Goal: Entertainment & Leisure: Browse casually

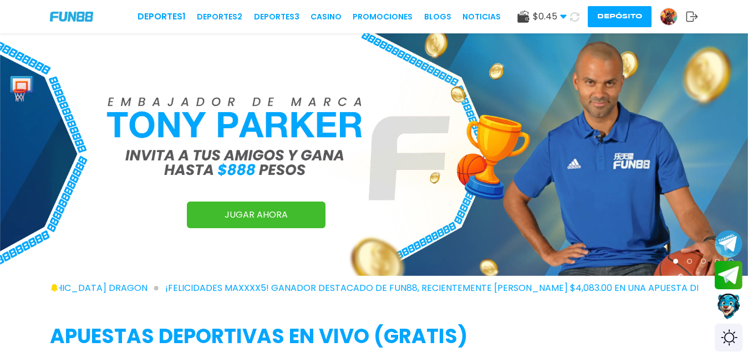
click at [628, 19] on button "Depósito" at bounding box center [620, 16] width 64 height 21
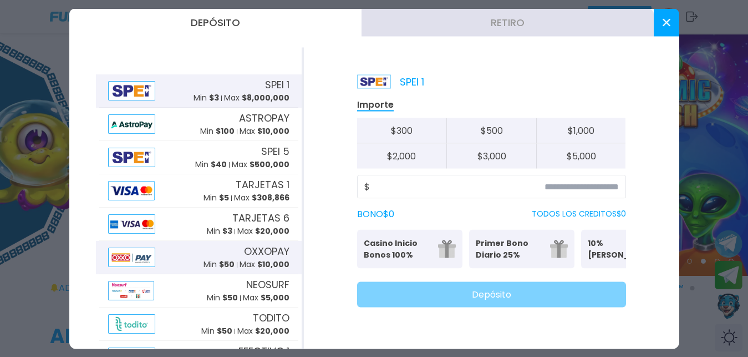
click at [205, 263] on p "Min $ 50" at bounding box center [219, 264] width 31 height 12
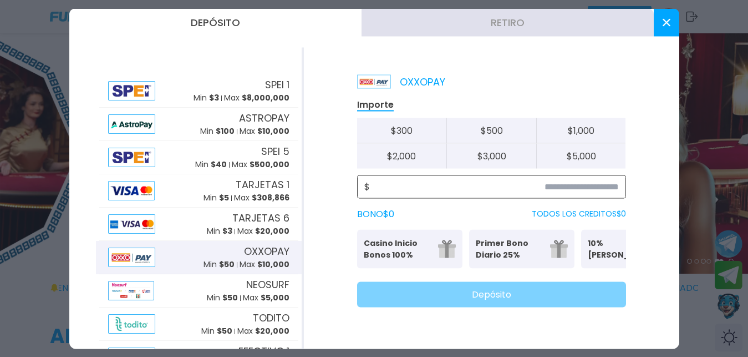
click at [513, 191] on input at bounding box center [494, 186] width 249 height 13
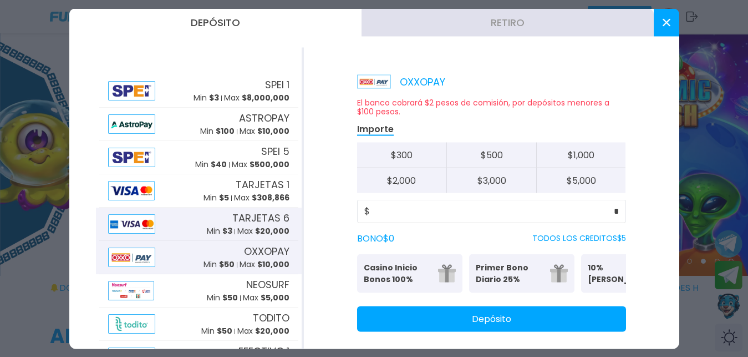
click at [142, 229] on img at bounding box center [132, 223] width 48 height 19
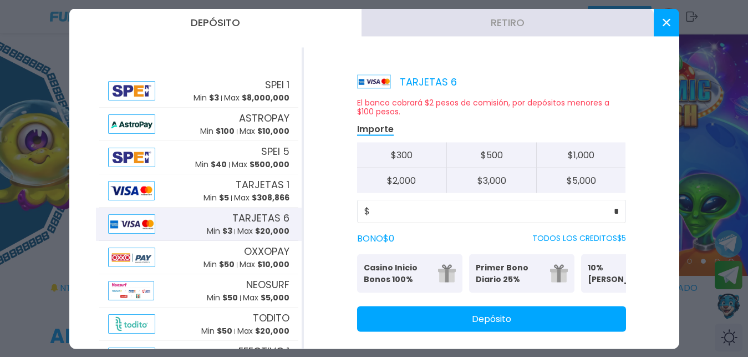
click at [142, 229] on img at bounding box center [132, 223] width 48 height 19
click at [610, 213] on div "$ *" at bounding box center [491, 210] width 269 height 23
click at [611, 207] on div "$ *" at bounding box center [491, 210] width 269 height 23
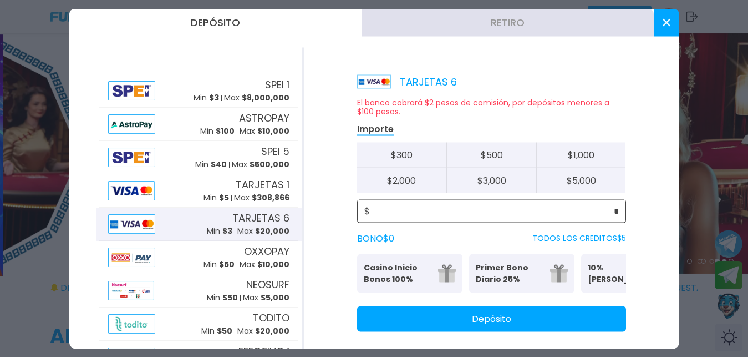
click at [601, 212] on input "*" at bounding box center [494, 210] width 249 height 13
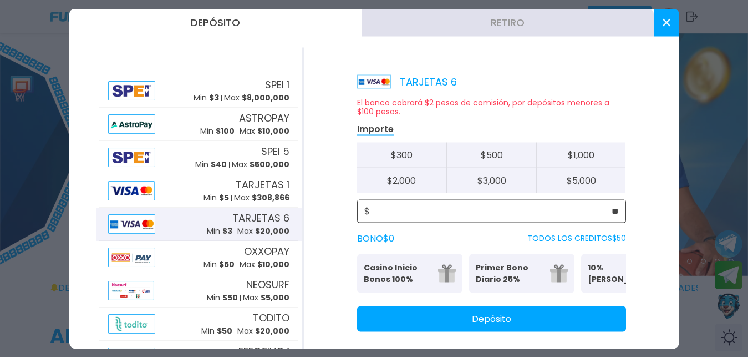
drag, startPoint x: 601, startPoint y: 212, endPoint x: 607, endPoint y: 237, distance: 25.0
click at [607, 217] on input "**" at bounding box center [494, 210] width 249 height 13
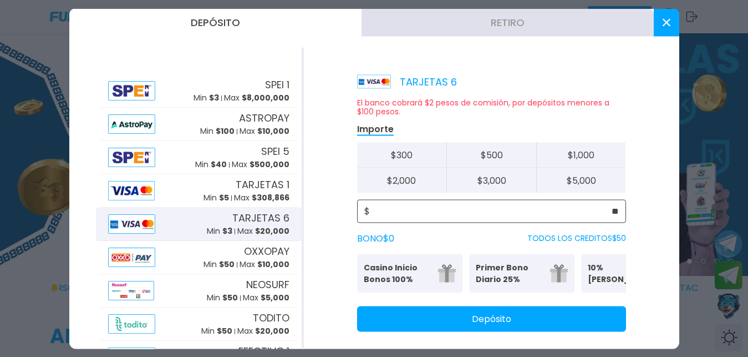
scroll to position [20, 0]
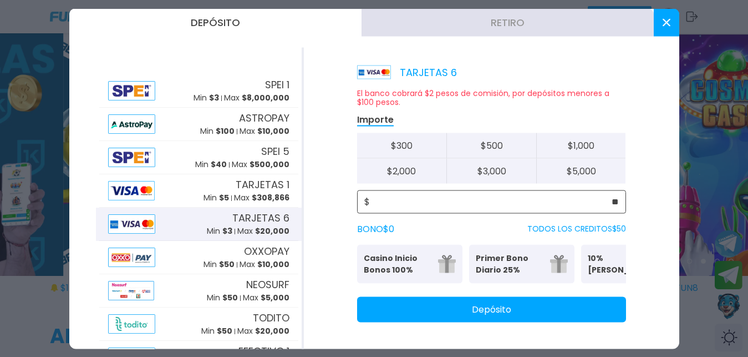
type input "**"
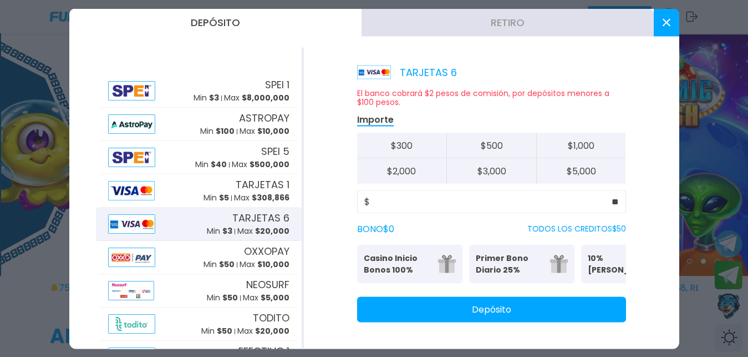
click at [550, 309] on button "Depósito" at bounding box center [491, 309] width 269 height 26
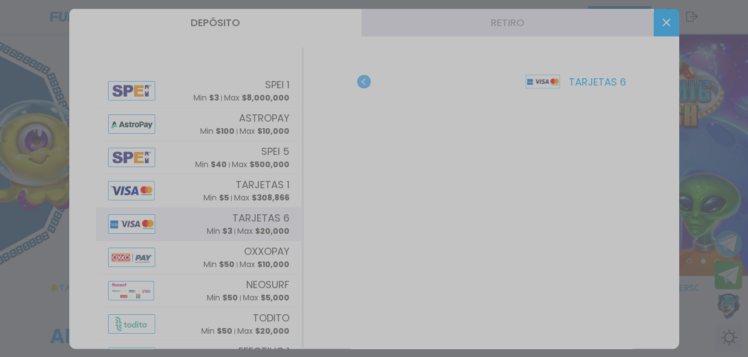
scroll to position [0, 0]
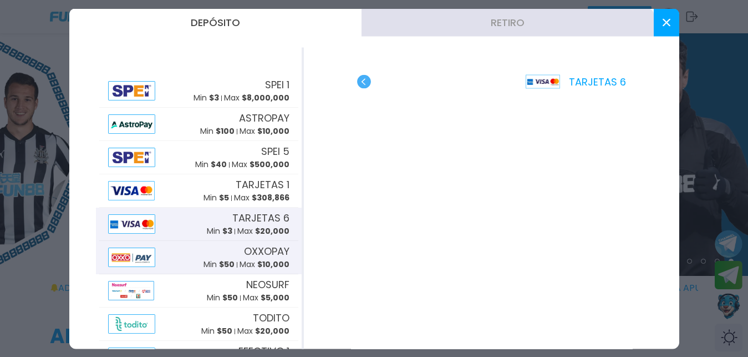
click at [126, 252] on img at bounding box center [132, 256] width 48 height 19
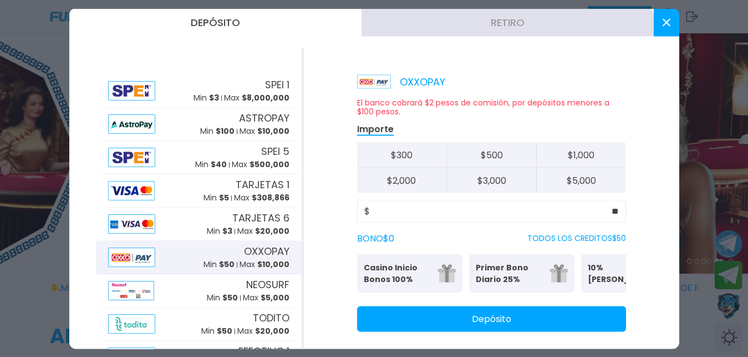
click at [190, 261] on div "OXXOPAY Min $ 50 Max $ 10,000" at bounding box center [198, 256] width 199 height 33
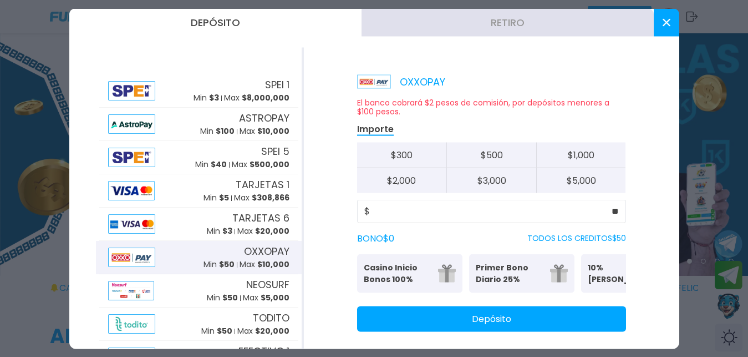
click at [186, 260] on div "OXXOPAY Min $ 50 Max $ 10,000" at bounding box center [198, 256] width 199 height 33
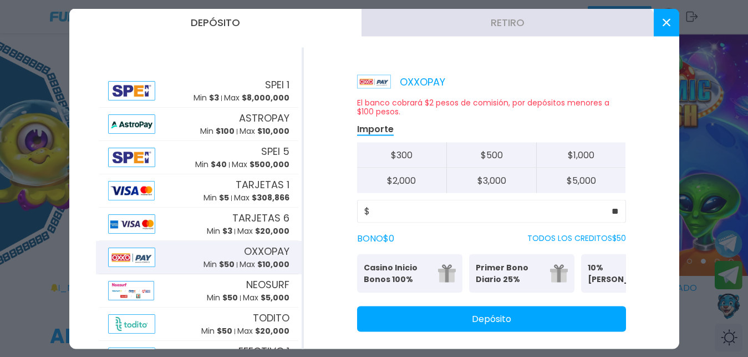
click at [388, 26] on button "Retiro" at bounding box center [508, 22] width 292 height 28
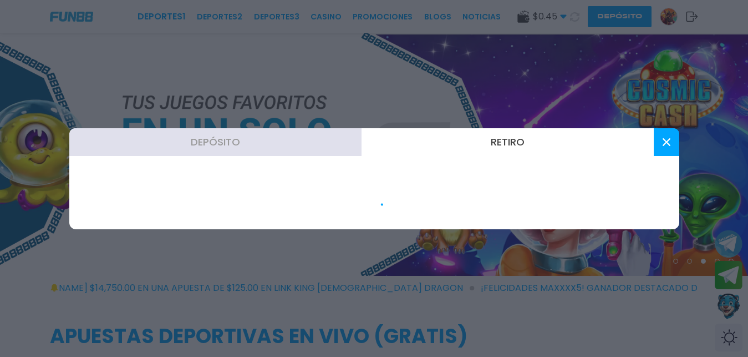
click at [388, 26] on div at bounding box center [374, 178] width 748 height 357
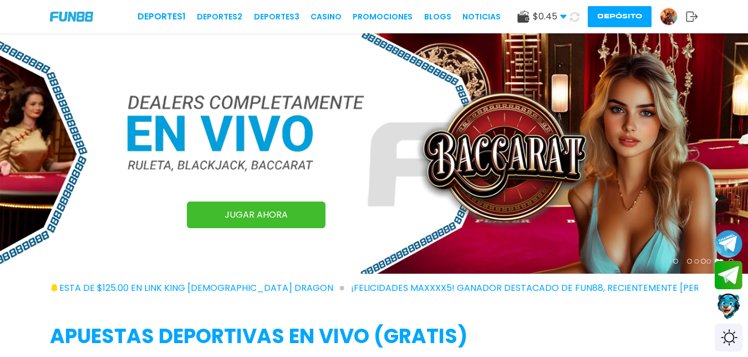
click at [613, 12] on button "Depósito" at bounding box center [620, 16] width 64 height 21
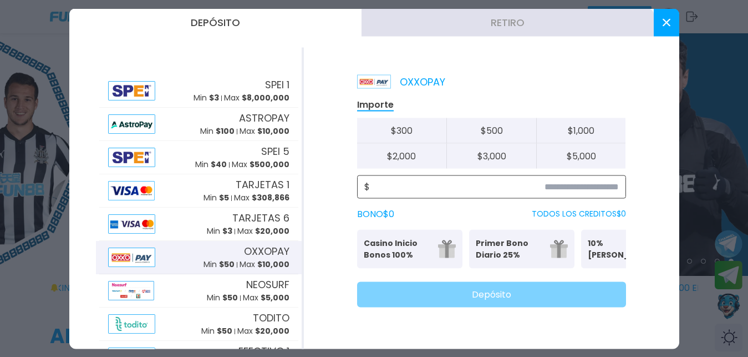
click at [608, 182] on input at bounding box center [494, 186] width 249 height 13
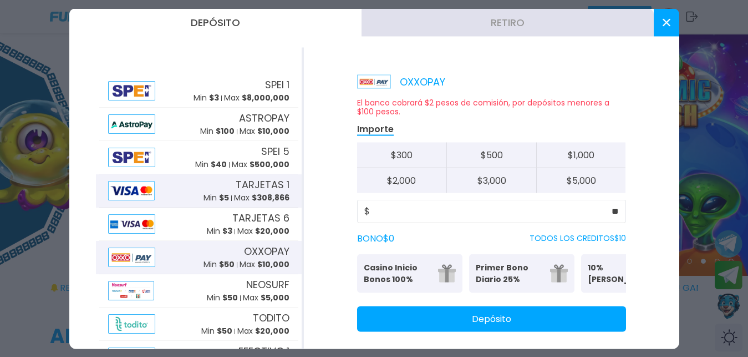
click at [175, 195] on div "TARJETAS 1 Min $ 5 Max $ 308,866" at bounding box center [198, 190] width 199 height 33
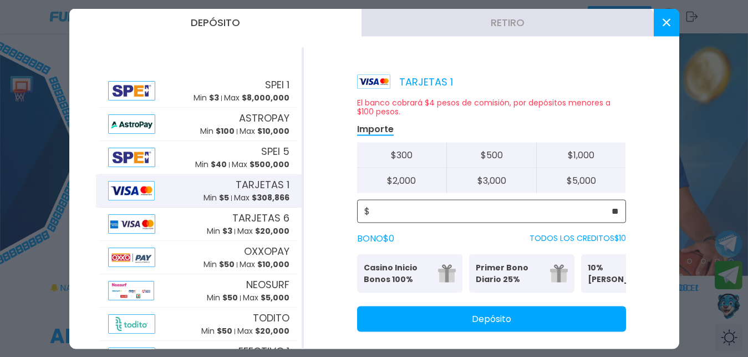
click at [478, 209] on input "**" at bounding box center [494, 210] width 249 height 13
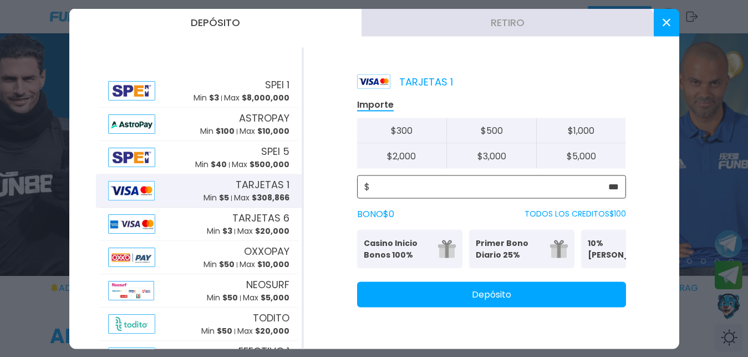
type input "***"
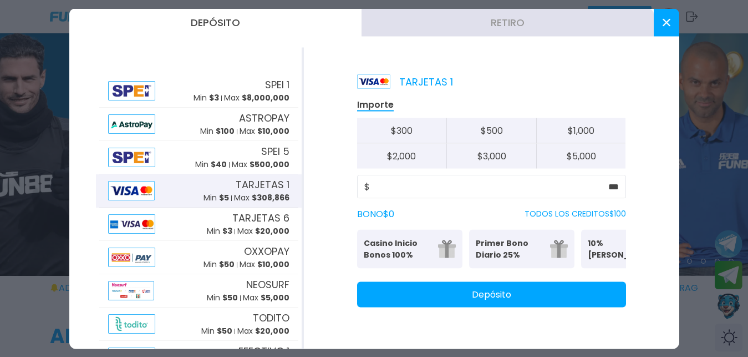
click at [549, 307] on button "Depósito" at bounding box center [491, 294] width 269 height 26
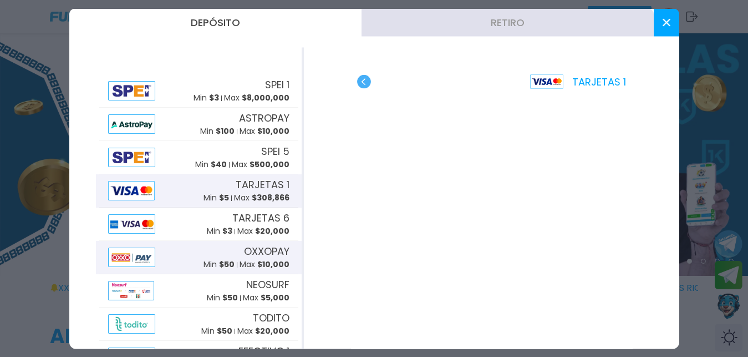
click at [208, 258] on p "Min $ 50" at bounding box center [219, 264] width 31 height 12
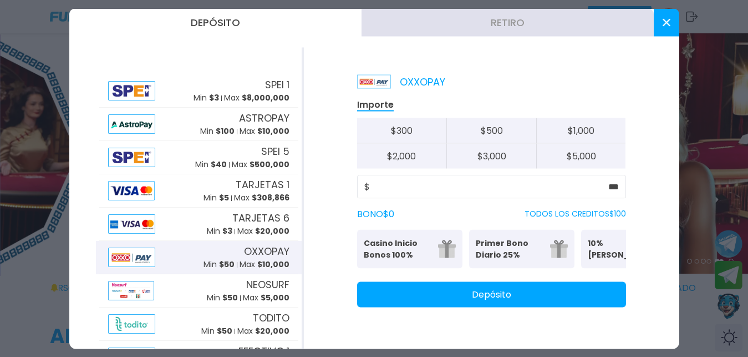
click at [575, 307] on button "Depósito" at bounding box center [491, 294] width 269 height 26
click at [664, 25] on use at bounding box center [666, 22] width 8 height 8
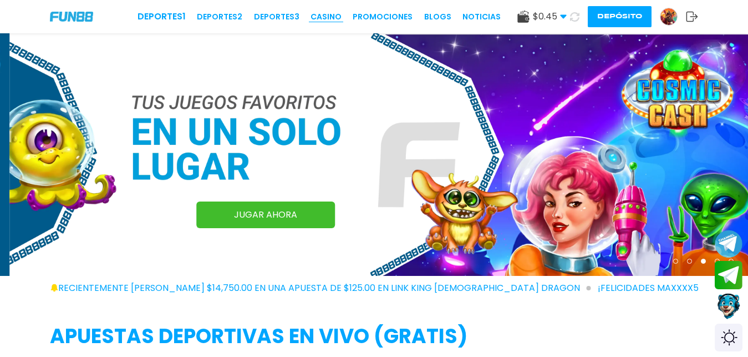
click at [329, 17] on link "CASINO" at bounding box center [326, 17] width 31 height 12
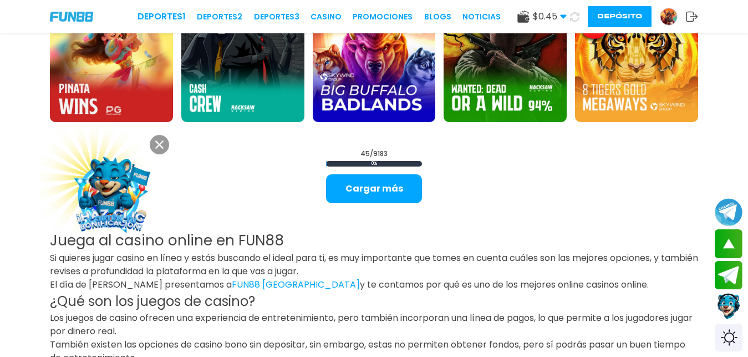
scroll to position [1447, 0]
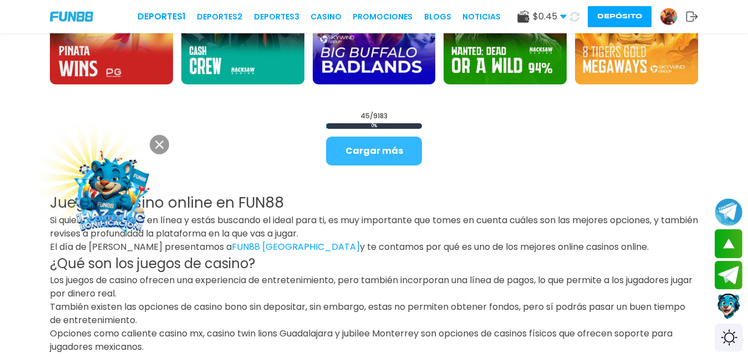
click at [343, 163] on button "Cargar más" at bounding box center [374, 150] width 96 height 29
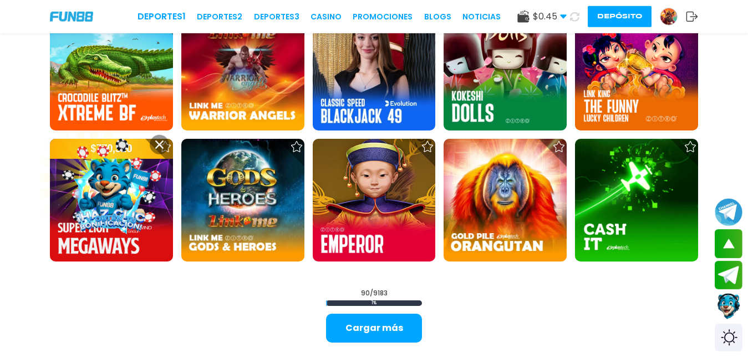
scroll to position [2569, 0]
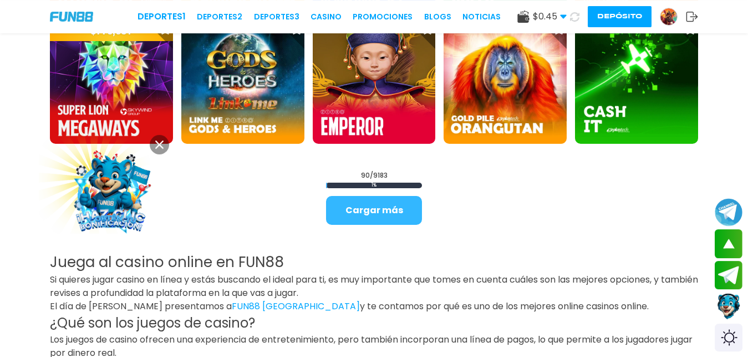
click at [373, 219] on button "Cargar más" at bounding box center [374, 210] width 96 height 29
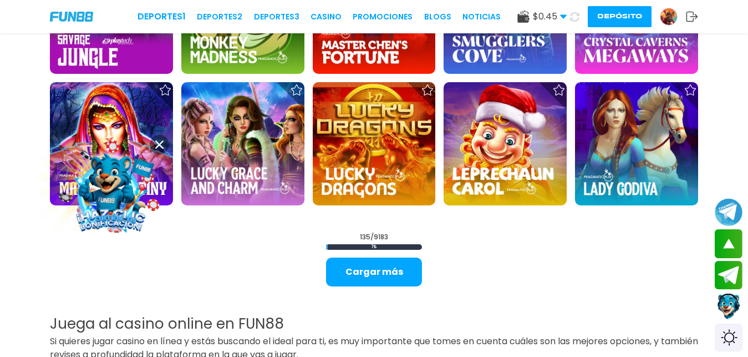
scroll to position [3700, 0]
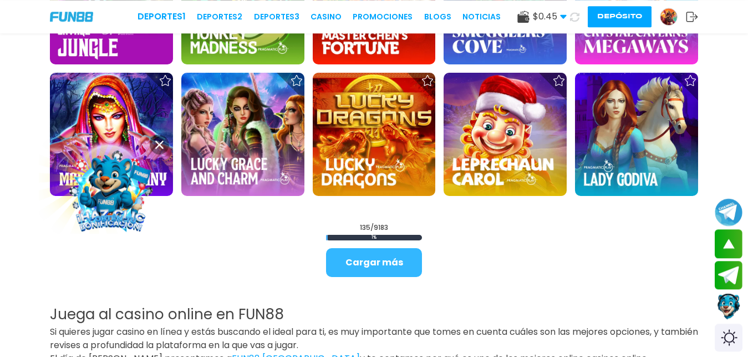
click at [366, 277] on button "Cargar más" at bounding box center [374, 262] width 96 height 29
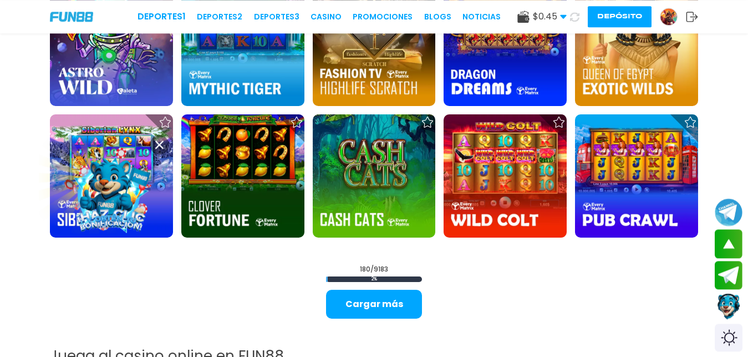
scroll to position [4851, 0]
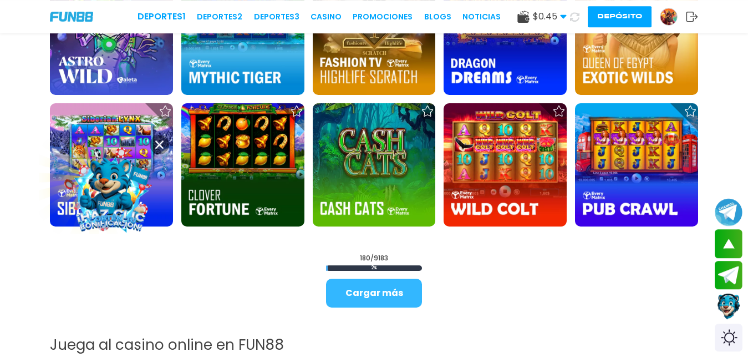
click at [384, 295] on button "Cargar más" at bounding box center [374, 292] width 96 height 29
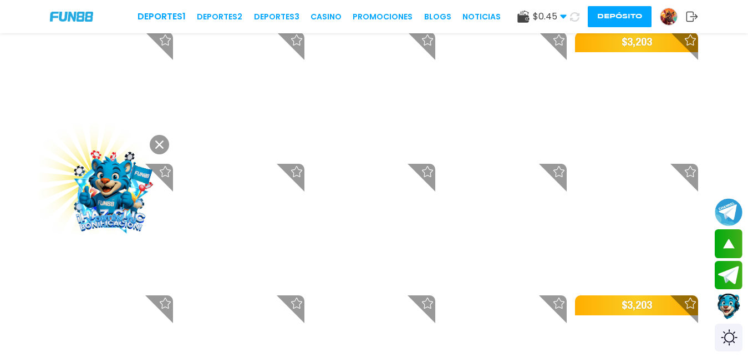
scroll to position [7680, 0]
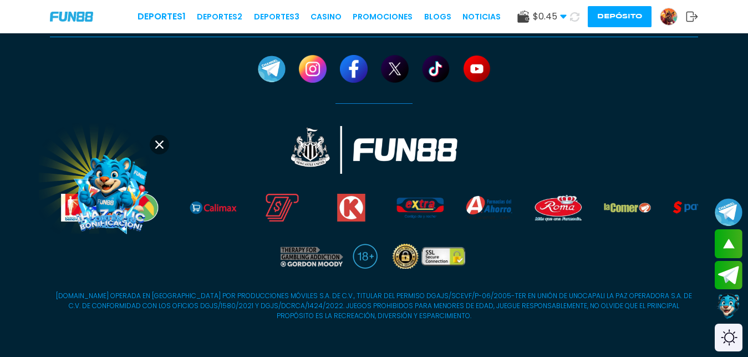
click at [121, 194] on img at bounding box center [111, 190] width 108 height 108
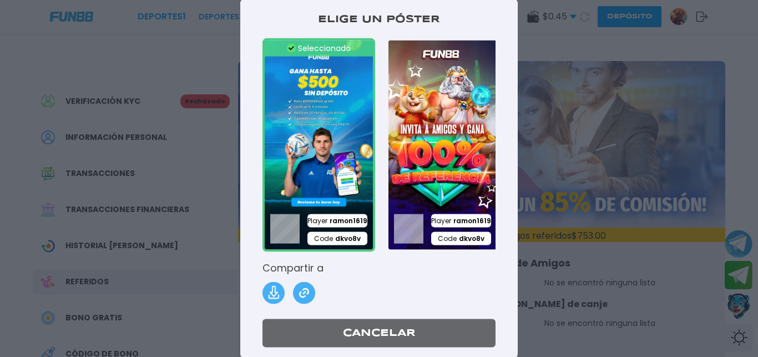
click at [436, 192] on img at bounding box center [442, 145] width 113 height 214
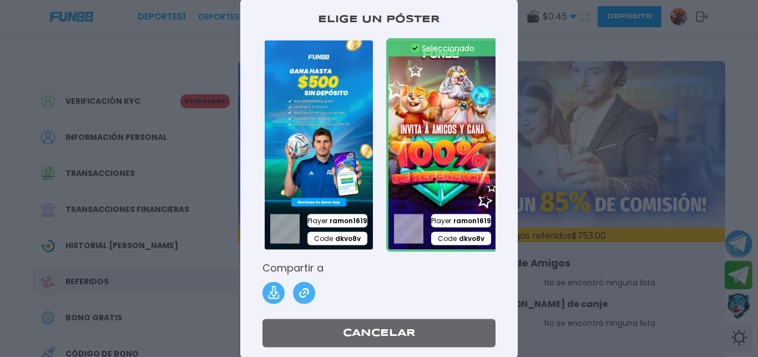
click at [436, 192] on img at bounding box center [442, 145] width 113 height 214
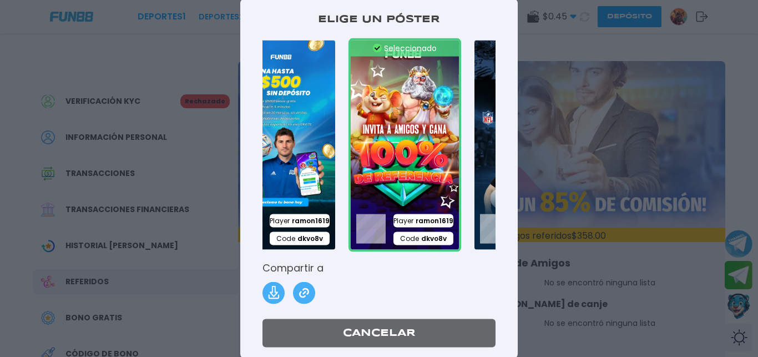
click at [495, 266] on div "Elige un póster Seleccionado Player ramon1619 Code dkvo8v Seleccionado Player r…" at bounding box center [378, 178] width 277 height 360
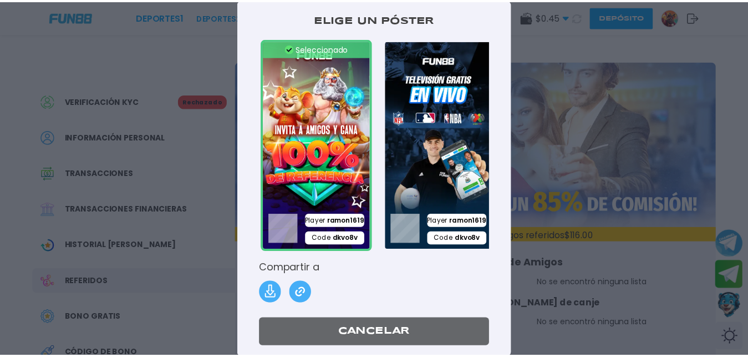
scroll to position [0, 143]
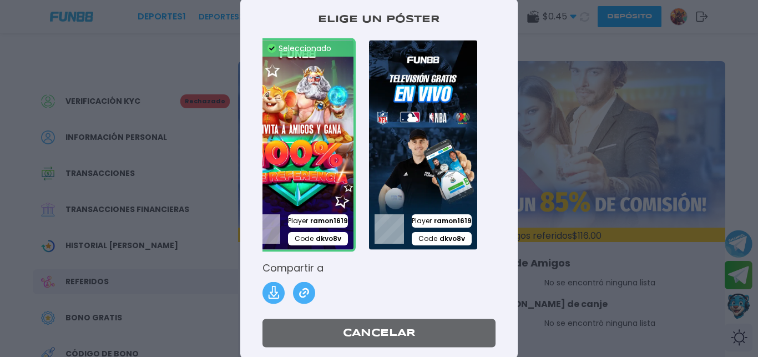
click at [291, 170] on img at bounding box center [299, 145] width 113 height 214
click at [280, 304] on img at bounding box center [273, 293] width 22 height 22
click at [471, 138] on div "Seleccionado Player ramon1619 Code dkvo8v Seleccionado Player ramon1619 Code dk…" at bounding box center [378, 145] width 233 height 214
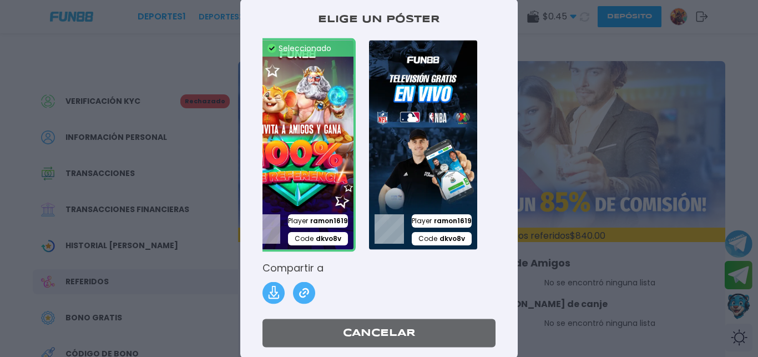
click at [372, 347] on button "Cancelar" at bounding box center [378, 333] width 233 height 28
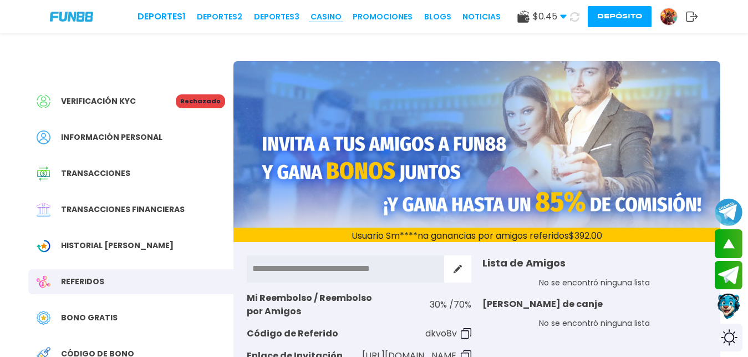
click at [328, 17] on link "CASINO" at bounding box center [326, 17] width 31 height 12
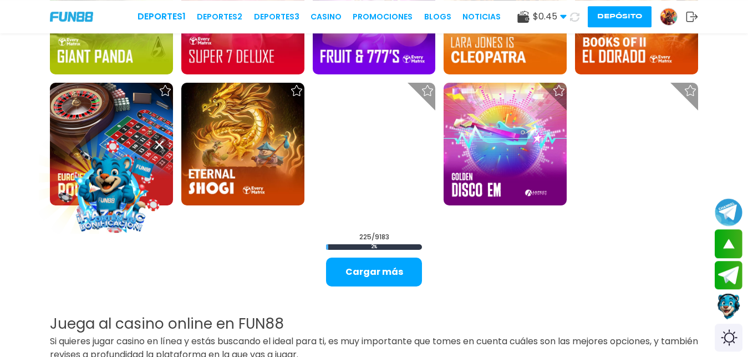
scroll to position [6067, 0]
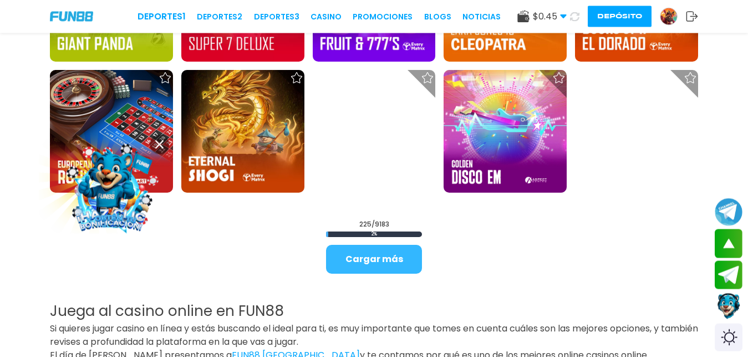
click at [381, 262] on button "Cargar más" at bounding box center [374, 259] width 96 height 29
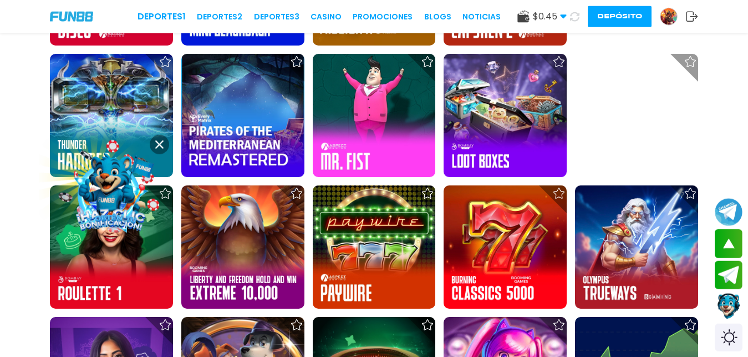
scroll to position [6508, 0]
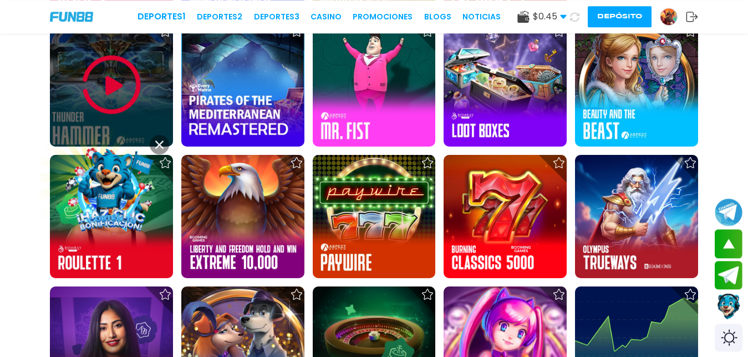
click at [112, 109] on img at bounding box center [111, 85] width 67 height 67
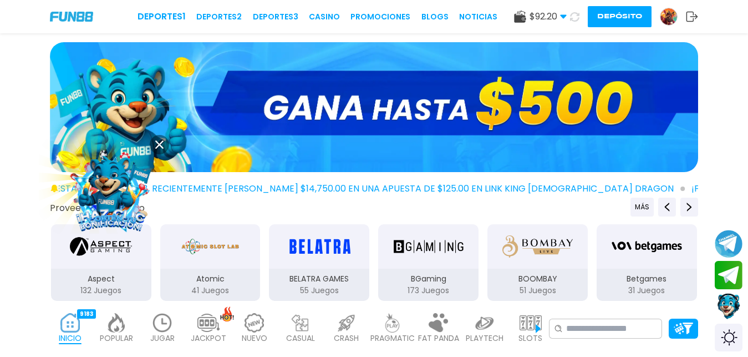
click at [118, 326] on img at bounding box center [116, 322] width 22 height 19
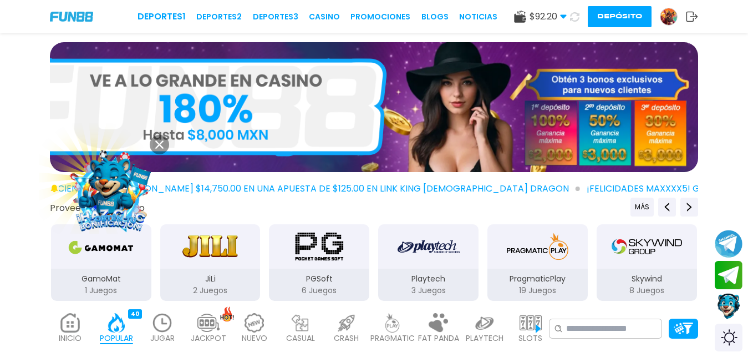
click at [118, 326] on img at bounding box center [116, 322] width 22 height 19
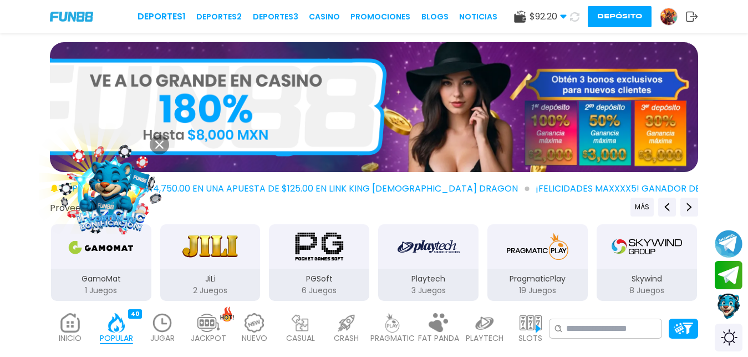
click at [118, 325] on img at bounding box center [116, 322] width 22 height 19
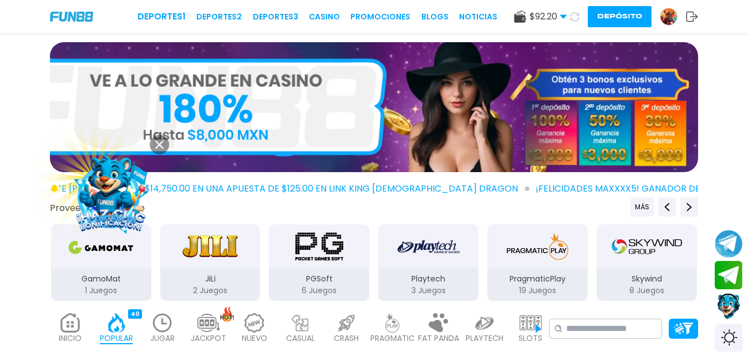
click at [118, 325] on img at bounding box center [116, 322] width 22 height 19
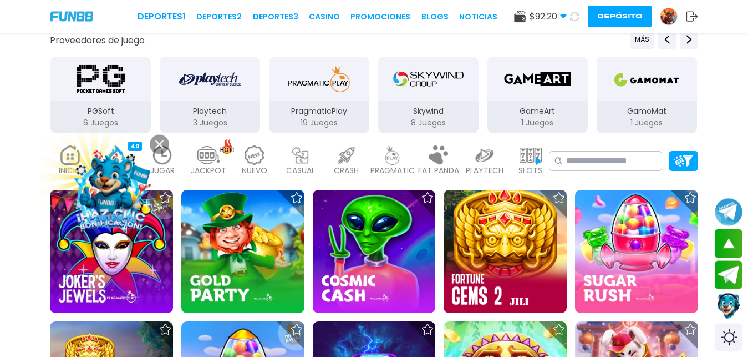
scroll to position [190, 0]
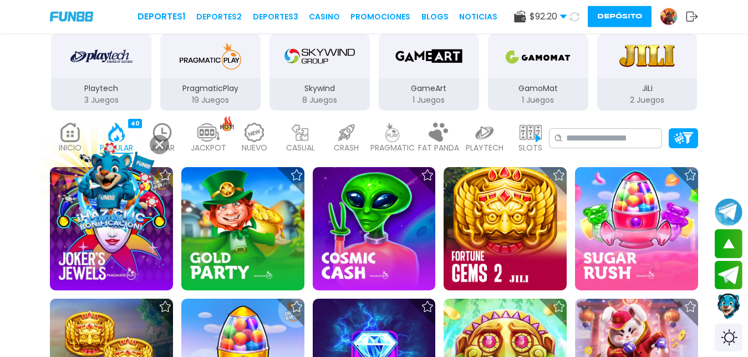
click at [117, 135] on div at bounding box center [110, 190] width 111 height 111
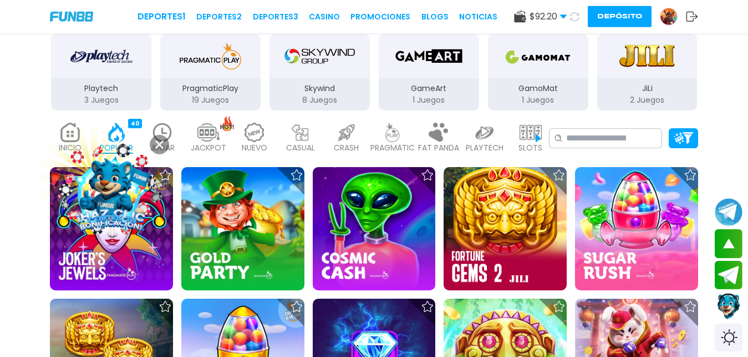
click at [117, 135] on div at bounding box center [110, 190] width 111 height 111
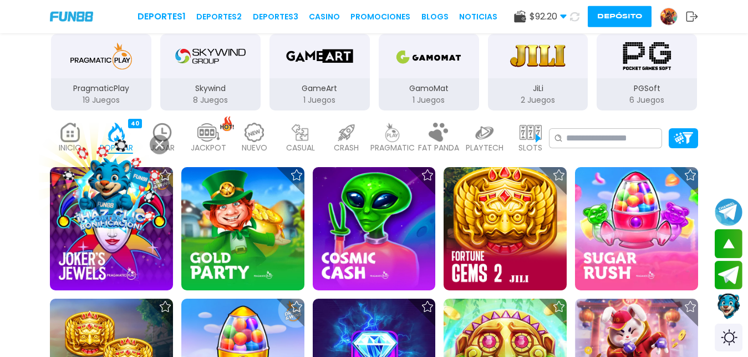
scroll to position [332, 0]
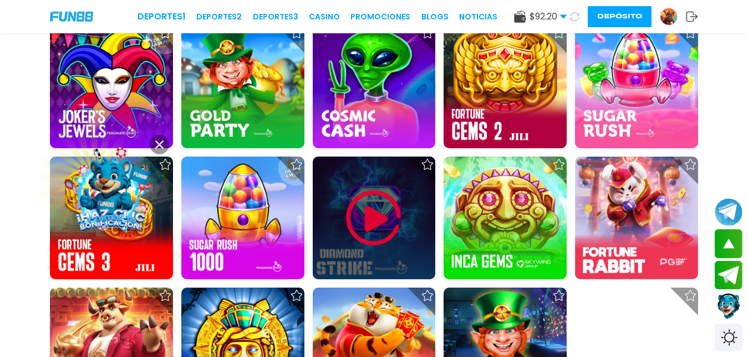
click at [373, 223] on img at bounding box center [374, 218] width 67 height 67
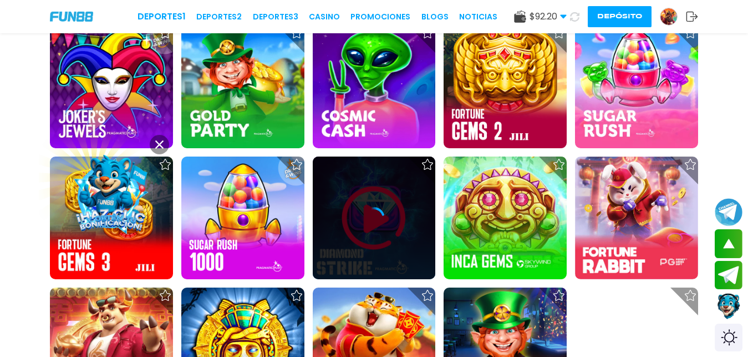
click at [373, 223] on icon at bounding box center [374, 218] width 22 height 22
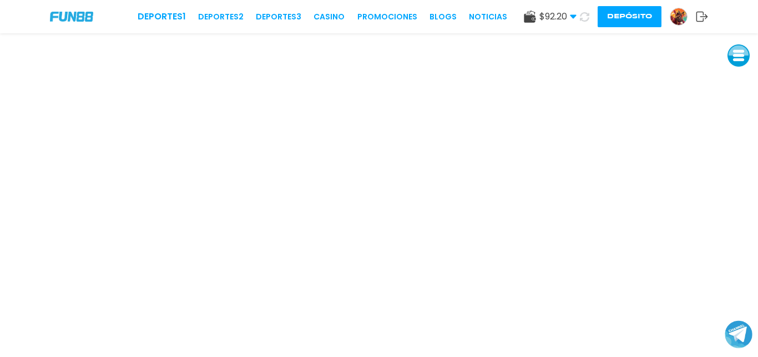
click at [742, 63] on button at bounding box center [738, 55] width 22 height 22
click at [742, 81] on button at bounding box center [738, 80] width 22 height 22
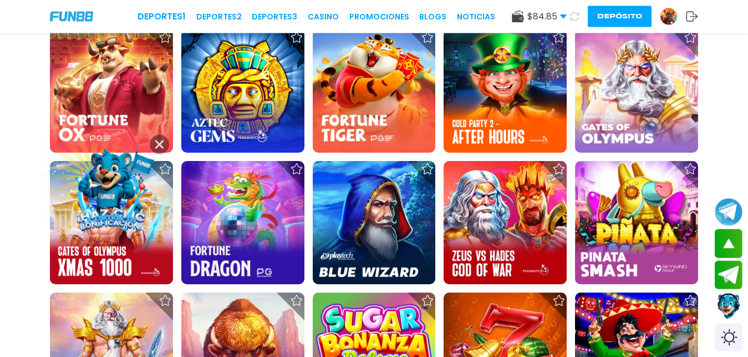
scroll to position [620, 0]
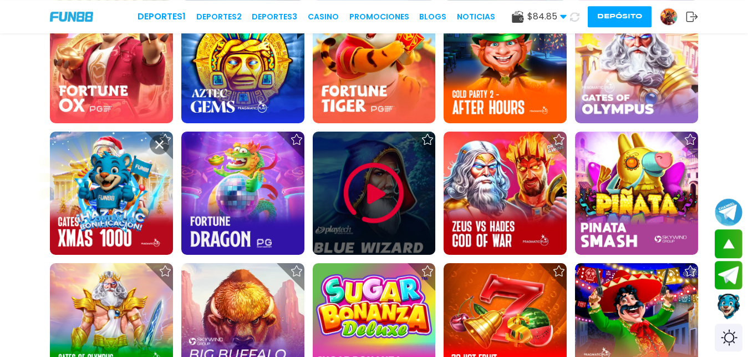
click at [370, 195] on img at bounding box center [374, 193] width 67 height 67
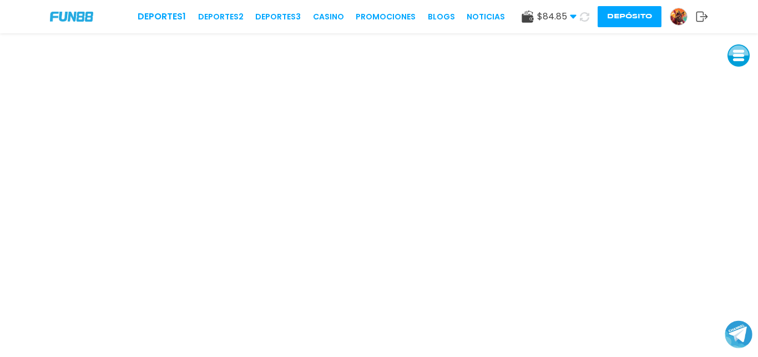
click at [740, 52] on button at bounding box center [738, 55] width 22 height 22
click at [736, 72] on button at bounding box center [738, 80] width 22 height 22
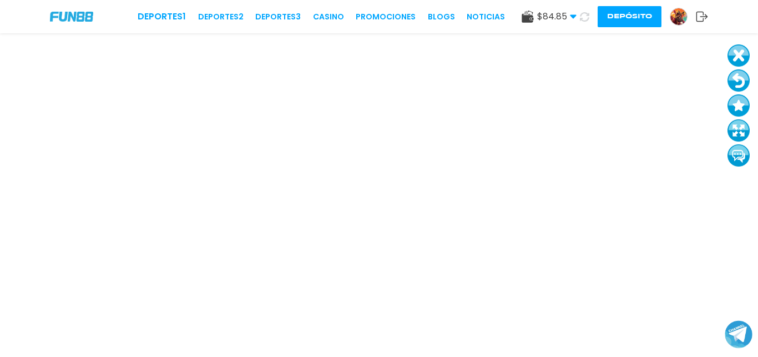
click at [736, 72] on button at bounding box center [738, 80] width 22 height 22
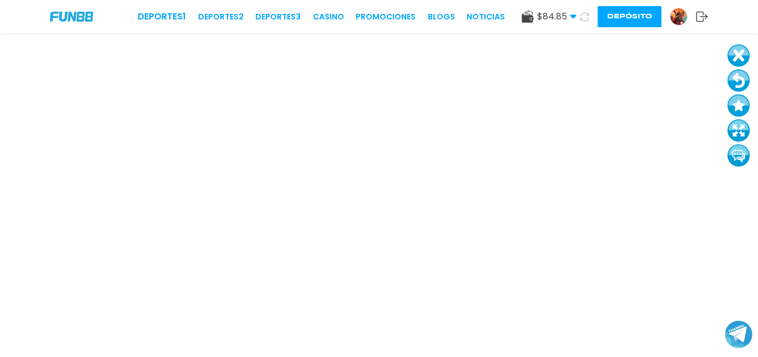
click at [734, 78] on button at bounding box center [738, 80] width 22 height 22
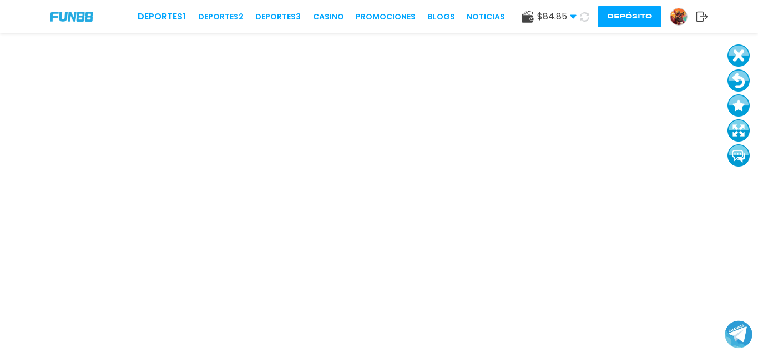
click at [734, 78] on button at bounding box center [738, 80] width 22 height 22
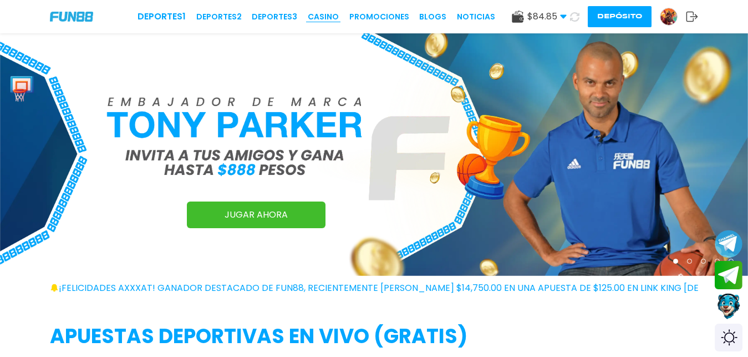
click at [322, 17] on link "CASINO" at bounding box center [323, 17] width 31 height 12
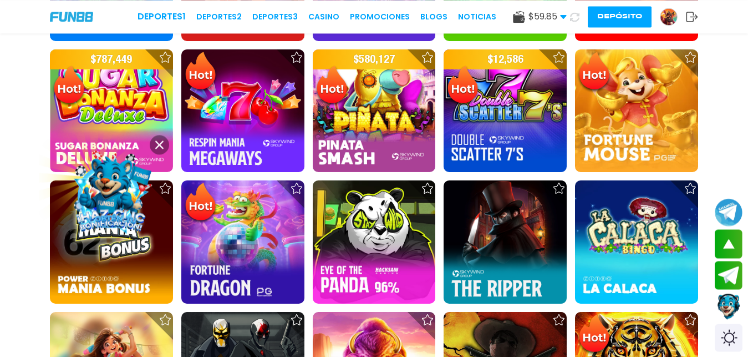
scroll to position [1101, 0]
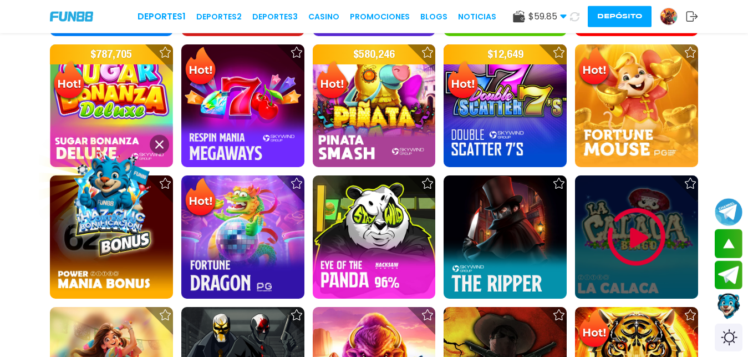
click at [636, 236] on img at bounding box center [636, 237] width 67 height 67
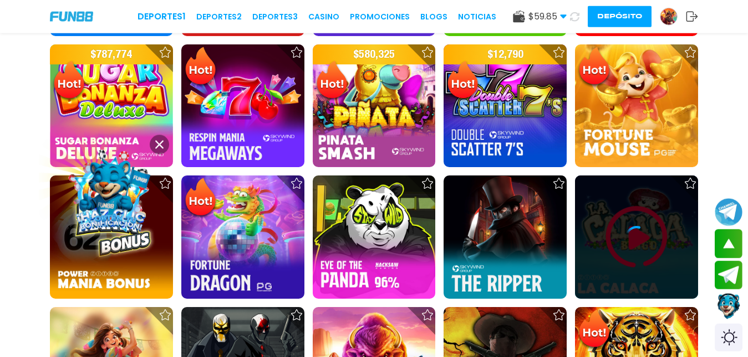
click at [636, 236] on icon at bounding box center [637, 237] width 22 height 22
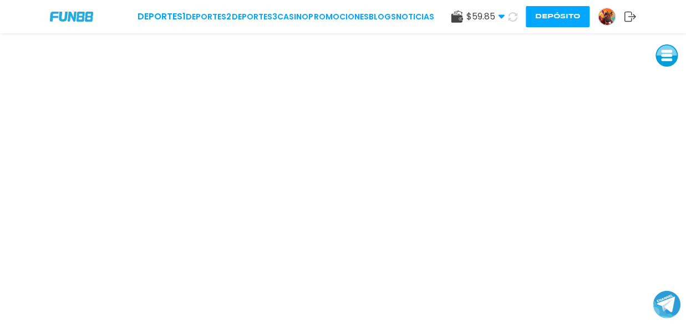
click at [666, 55] on button at bounding box center [667, 55] width 22 height 22
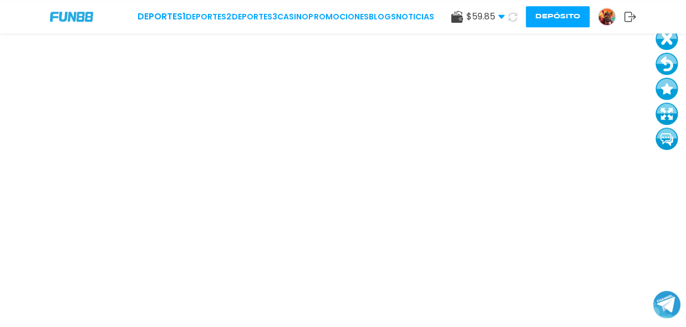
scroll to position [19, 0]
click at [663, 65] on button at bounding box center [667, 61] width 22 height 22
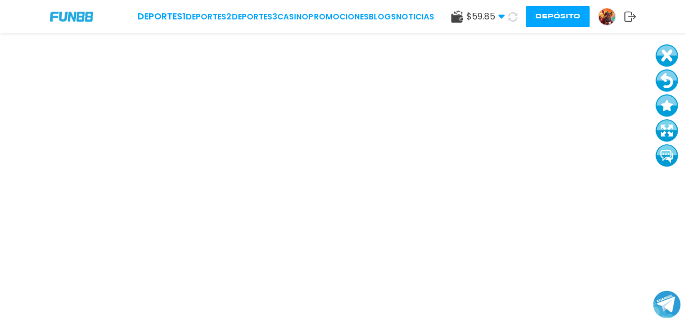
click at [668, 84] on button at bounding box center [667, 80] width 22 height 22
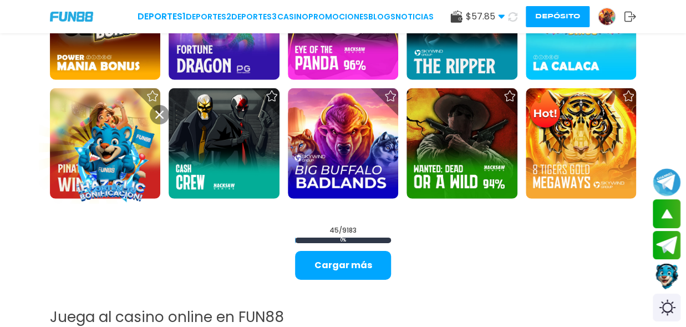
scroll to position [1218, 0]
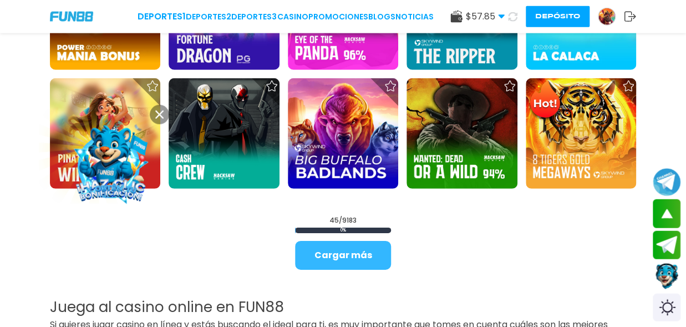
click at [349, 256] on button "Cargar más" at bounding box center [343, 255] width 96 height 29
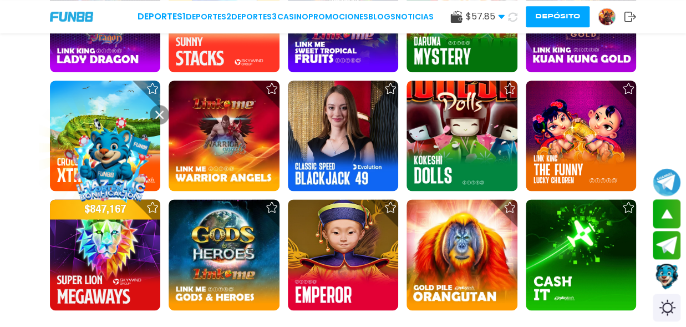
scroll to position [2327, 0]
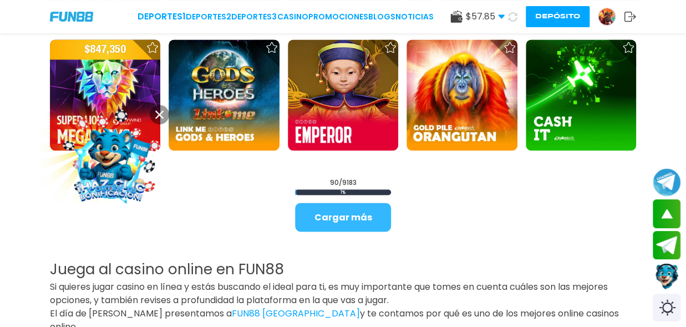
click at [372, 231] on button "Cargar más" at bounding box center [343, 216] width 96 height 29
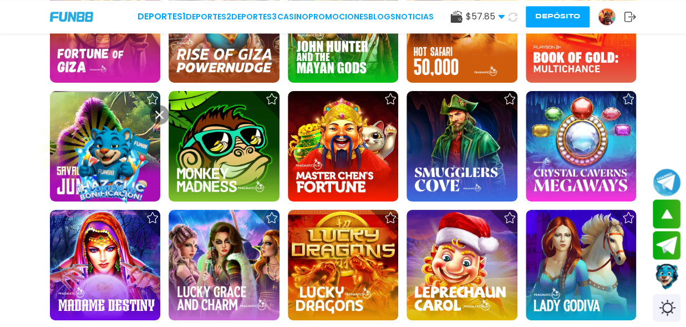
scroll to position [3236, 0]
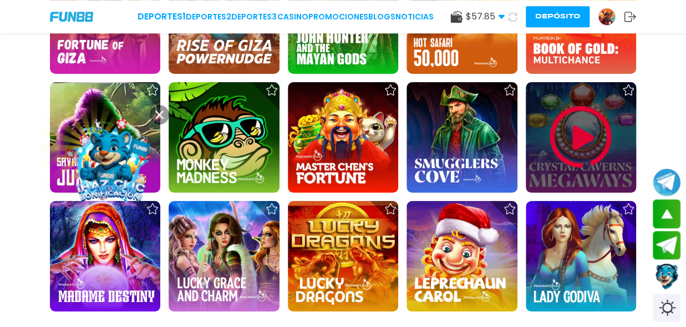
click at [574, 151] on img at bounding box center [580, 137] width 67 height 67
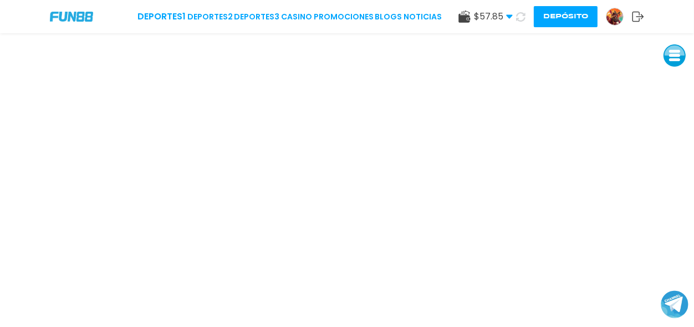
click at [681, 46] on button at bounding box center [675, 55] width 22 height 22
click at [677, 82] on button at bounding box center [675, 80] width 22 height 22
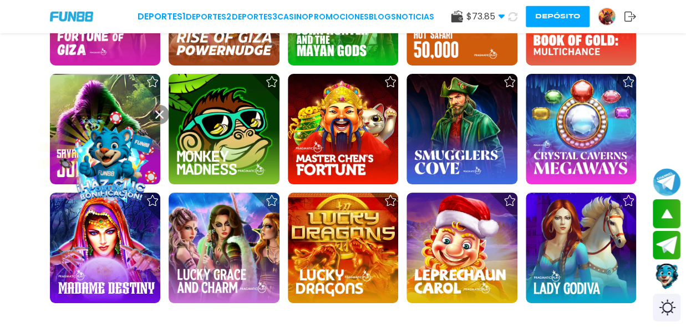
scroll to position [3375, 0]
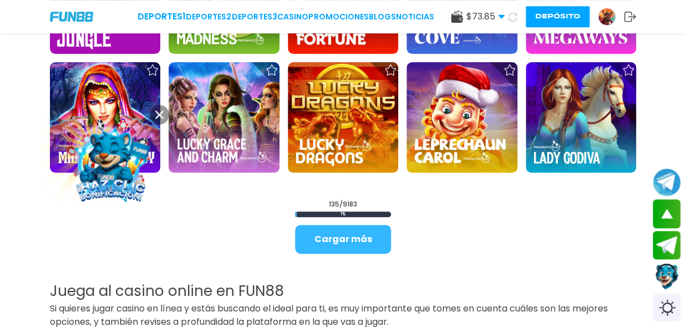
click at [382, 250] on button "Cargar más" at bounding box center [343, 239] width 96 height 29
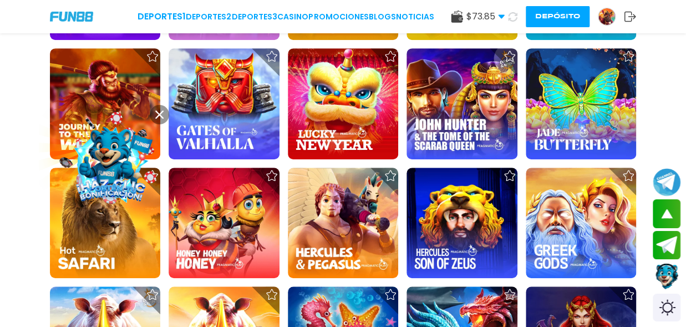
scroll to position [3518, 0]
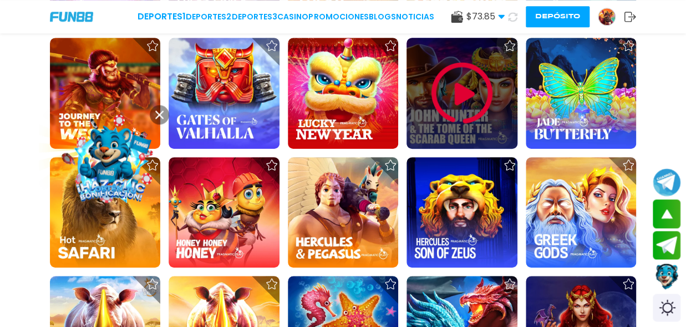
click at [495, 141] on div at bounding box center [462, 93] width 110 height 110
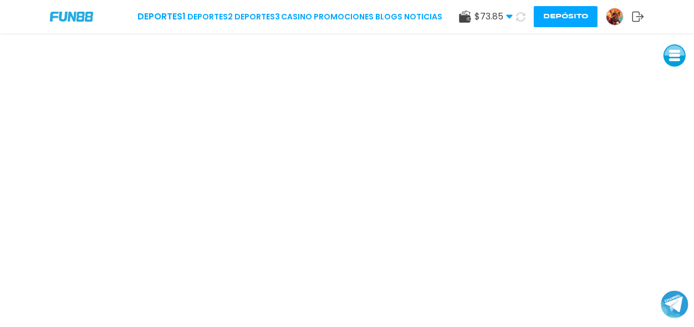
click at [681, 57] on button at bounding box center [675, 55] width 22 height 22
click at [678, 75] on button at bounding box center [675, 80] width 22 height 22
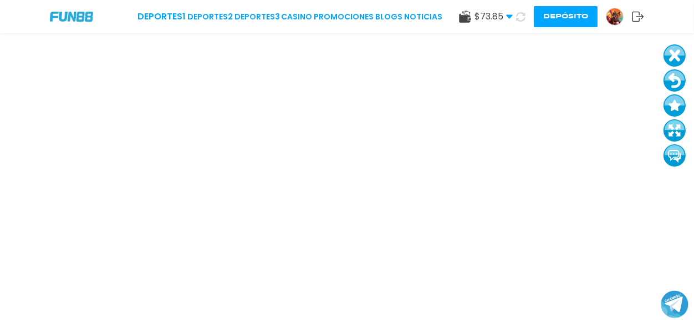
click at [678, 75] on button at bounding box center [675, 80] width 22 height 22
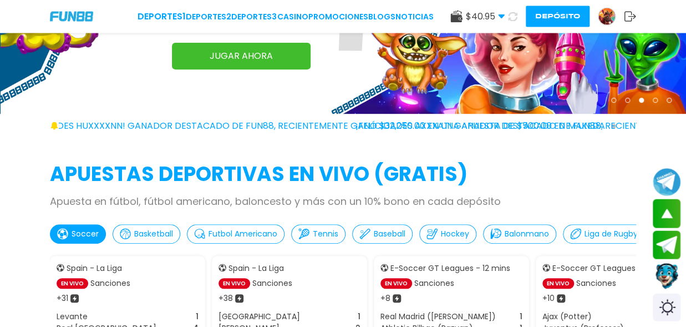
scroll to position [131, 0]
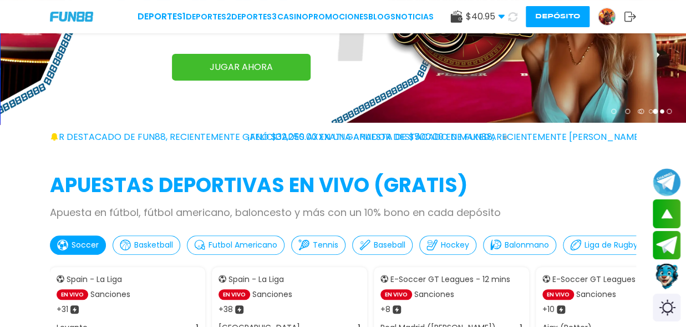
click at [82, 15] on img at bounding box center [71, 16] width 43 height 9
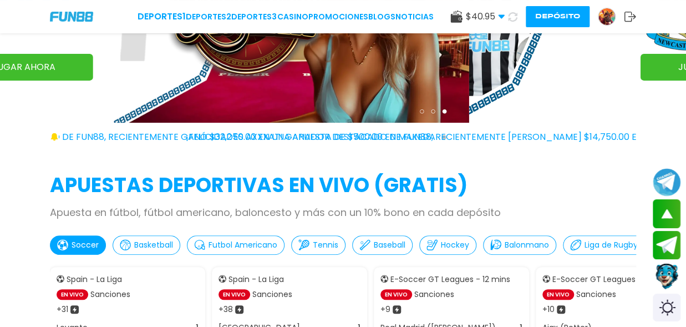
click at [82, 15] on img at bounding box center [71, 16] width 43 height 9
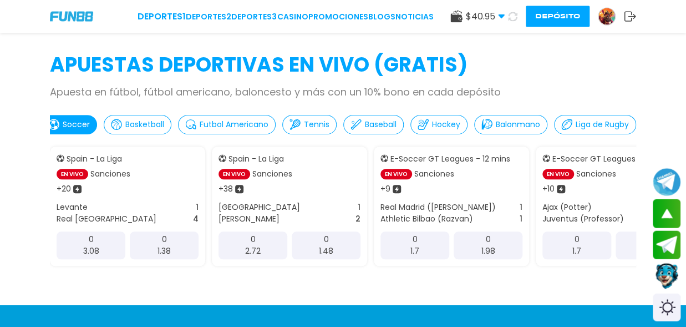
scroll to position [0, 12]
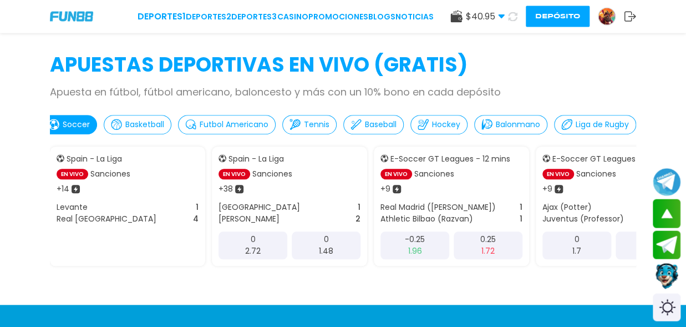
drag, startPoint x: 630, startPoint y: 138, endPoint x: 21, endPoint y: 128, distance: 609.1
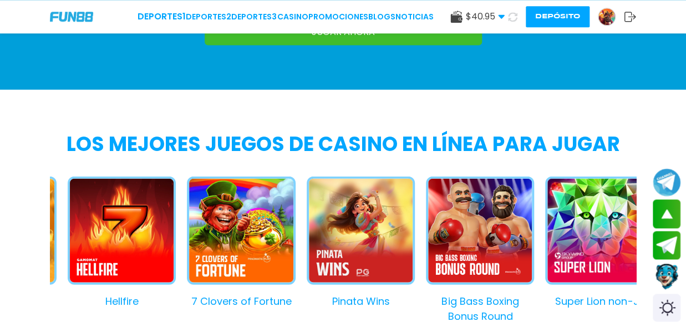
scroll to position [853, 0]
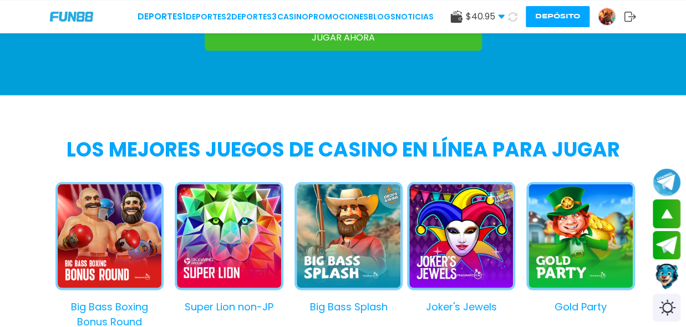
drag, startPoint x: 465, startPoint y: 213, endPoint x: 106, endPoint y: 214, distance: 358.9
click at [106, 214] on button "Big Bass Boxing Bonus Round" at bounding box center [103, 254] width 119 height 147
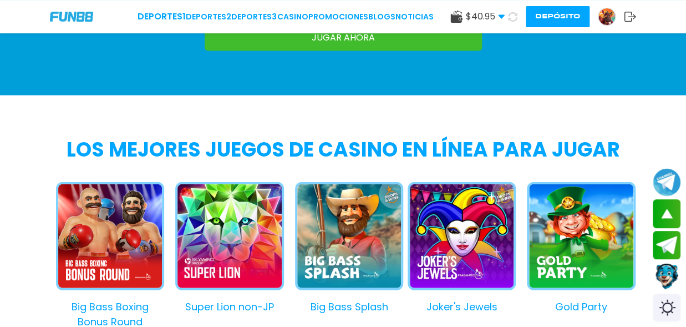
click at [459, 222] on button "Joker's Jewels" at bounding box center [456, 247] width 119 height 132
click at [460, 222] on div at bounding box center [462, 241] width 108 height 121
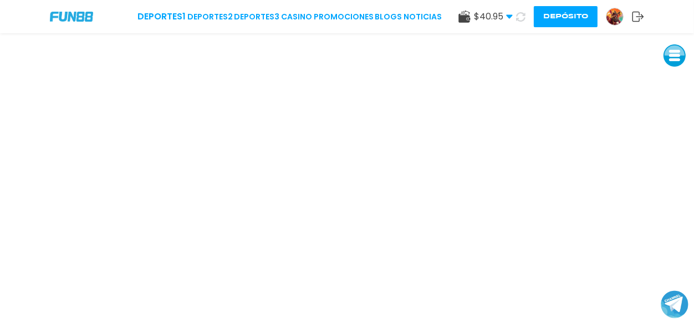
click at [674, 57] on button at bounding box center [675, 55] width 22 height 22
click at [675, 77] on button at bounding box center [675, 80] width 22 height 22
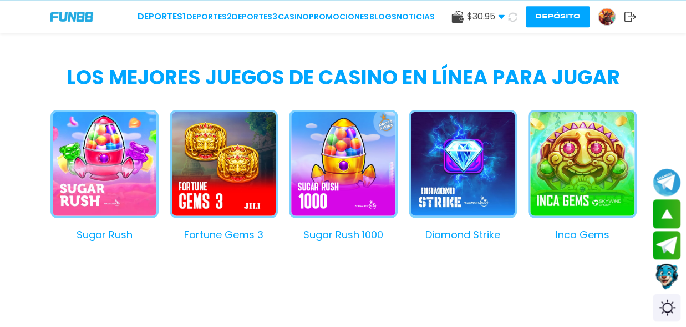
scroll to position [886, 0]
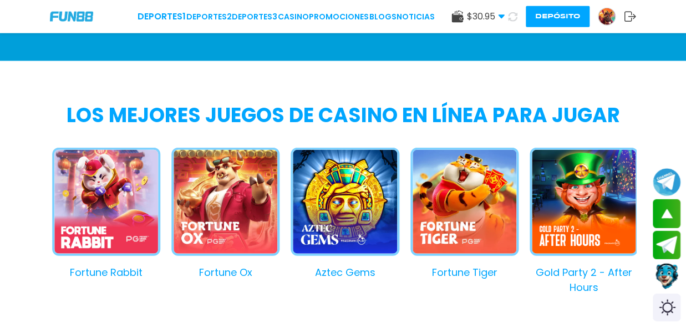
drag, startPoint x: 570, startPoint y: 198, endPoint x: 94, endPoint y: 201, distance: 475.9
click at [94, 201] on button "Fortune Rabbit" at bounding box center [100, 214] width 119 height 132
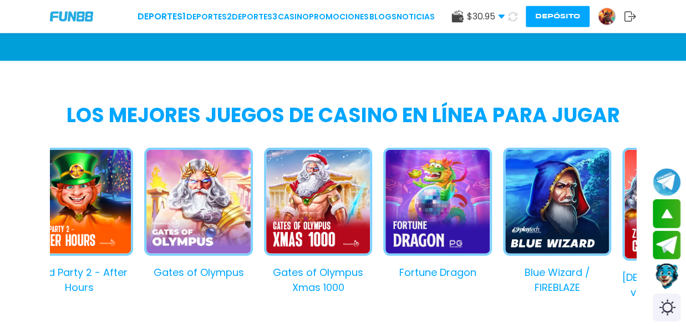
drag, startPoint x: 574, startPoint y: 210, endPoint x: 70, endPoint y: 192, distance: 503.4
click at [70, 192] on button "Gold Party 2 - After Hours" at bounding box center [73, 221] width 119 height 147
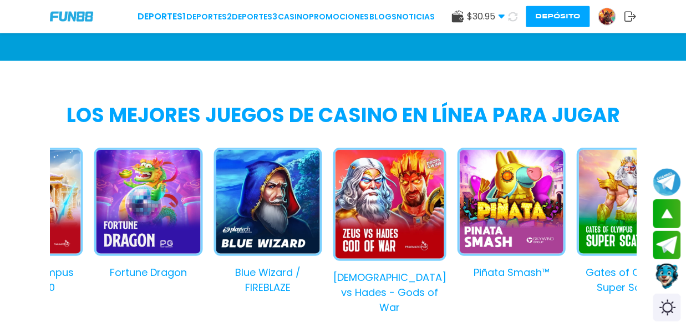
drag, startPoint x: 565, startPoint y: 195, endPoint x: 190, endPoint y: 205, distance: 375.1
click at [202, 205] on button "Blue Wizard / FIREBLAZE" at bounding box center [261, 221] width 119 height 147
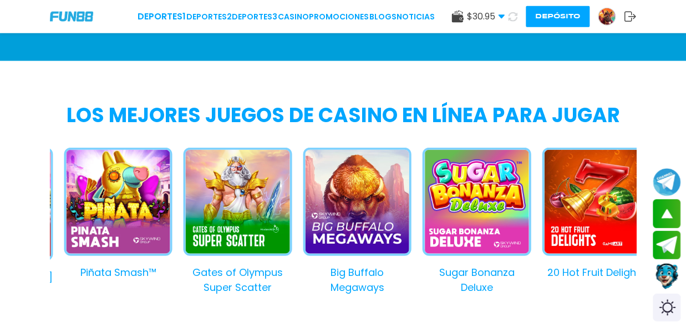
drag, startPoint x: 522, startPoint y: 204, endPoint x: 173, endPoint y: 235, distance: 350.8
click at [173, 235] on button "Gates of Olympus Super Scatter" at bounding box center [232, 221] width 119 height 147
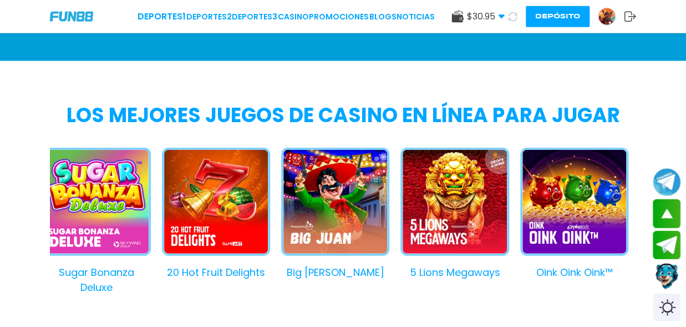
drag, startPoint x: 539, startPoint y: 201, endPoint x: 168, endPoint y: 222, distance: 371.1
click at [168, 222] on button "20 Hot Fruit Delights" at bounding box center [210, 214] width 119 height 132
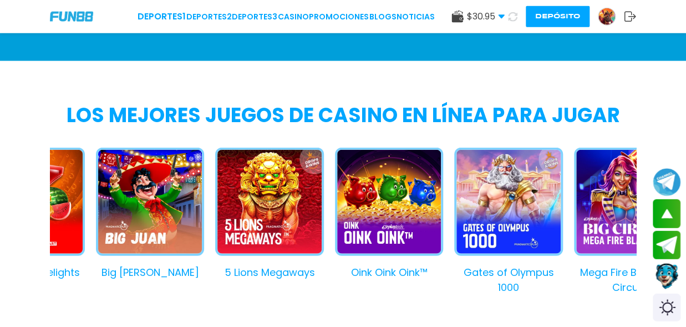
drag, startPoint x: 571, startPoint y: 201, endPoint x: 372, endPoint y: 227, distance: 200.3
click at [372, 227] on button "Oink Oink Oink™" at bounding box center [383, 214] width 119 height 132
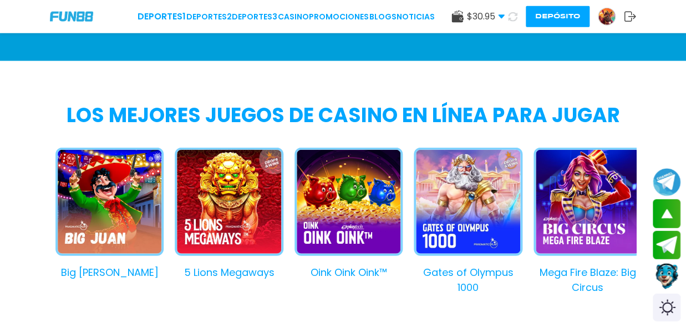
click at [355, 213] on button "Oink Oink Oink™" at bounding box center [342, 214] width 119 height 132
click at [355, 213] on div at bounding box center [349, 208] width 108 height 121
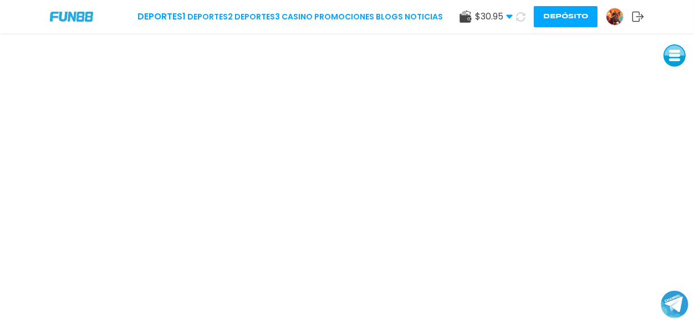
click at [672, 47] on button at bounding box center [675, 55] width 22 height 22
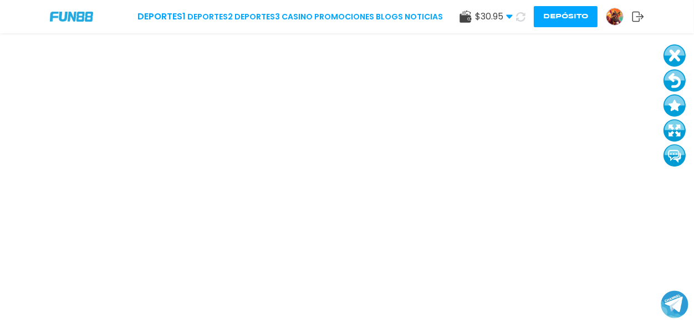
click at [672, 47] on button at bounding box center [675, 55] width 22 height 22
click at [673, 53] on button at bounding box center [675, 55] width 22 height 22
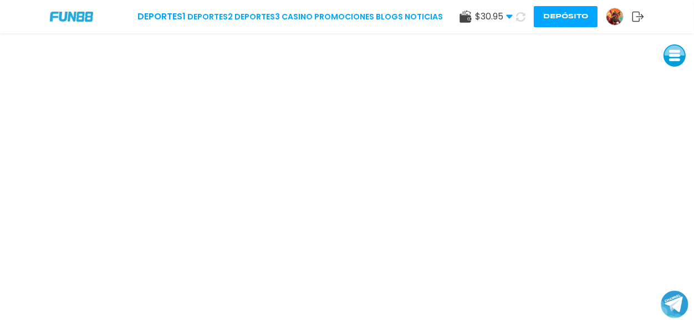
click at [673, 53] on button at bounding box center [675, 55] width 22 height 22
click at [678, 82] on button at bounding box center [675, 80] width 22 height 22
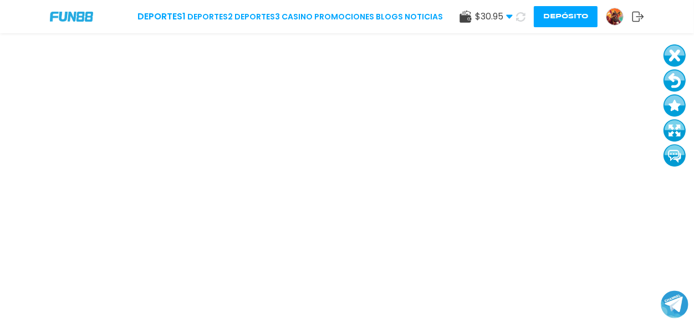
click at [678, 82] on button at bounding box center [675, 80] width 22 height 22
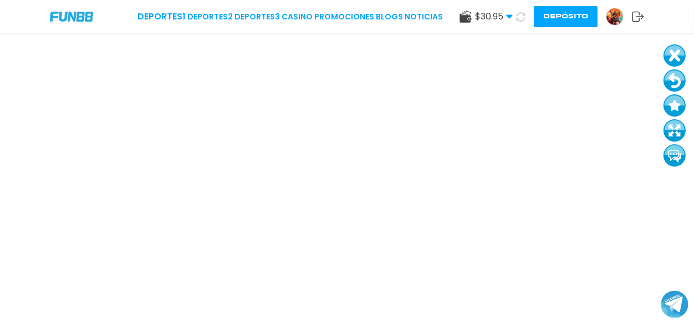
click at [678, 82] on button at bounding box center [675, 80] width 22 height 22
click at [677, 72] on button at bounding box center [675, 80] width 22 height 22
click at [672, 81] on button at bounding box center [675, 80] width 22 height 22
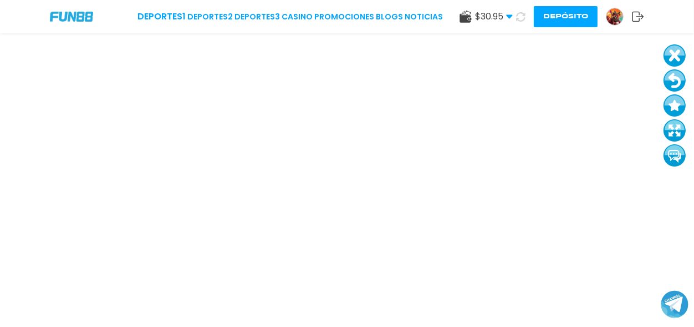
click at [672, 81] on button at bounding box center [675, 80] width 22 height 22
click at [671, 82] on button at bounding box center [675, 80] width 22 height 22
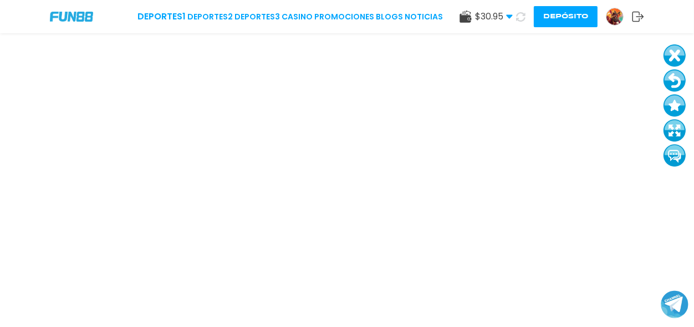
click at [681, 50] on button at bounding box center [675, 55] width 22 height 22
click at [679, 73] on button at bounding box center [675, 80] width 22 height 22
click at [678, 73] on button at bounding box center [675, 80] width 22 height 22
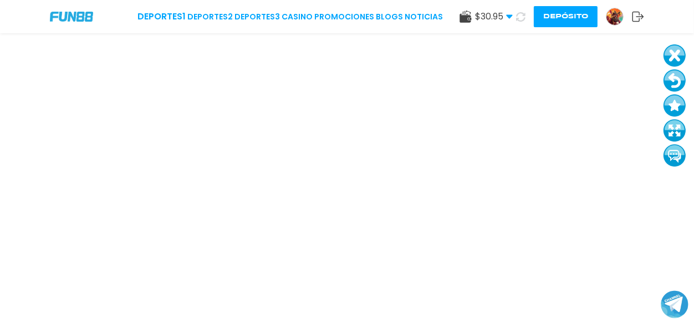
click at [675, 79] on button at bounding box center [675, 80] width 22 height 22
click at [675, 79] on button at bounding box center [674, 80] width 22 height 22
click at [676, 79] on button at bounding box center [674, 80] width 22 height 22
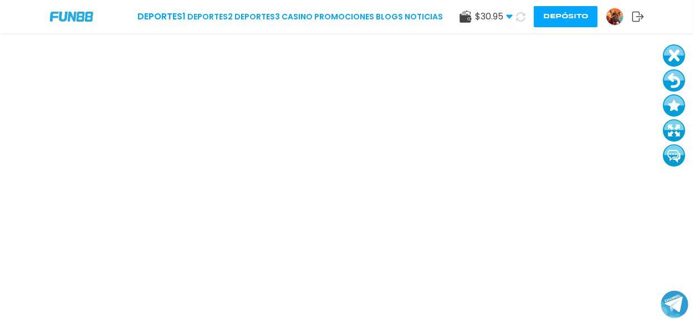
click at [676, 79] on button at bounding box center [674, 80] width 22 height 22
click at [676, 79] on button at bounding box center [674, 81] width 22 height 22
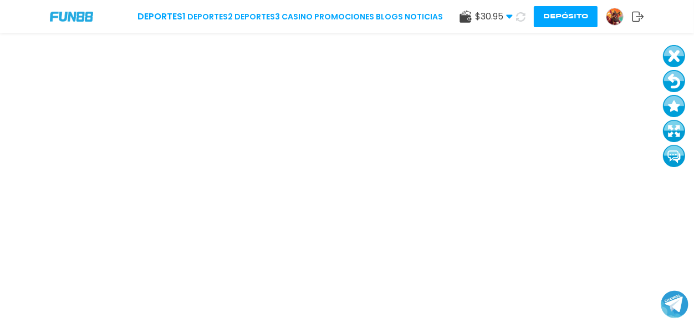
click at [676, 79] on button at bounding box center [674, 81] width 22 height 22
click at [676, 56] on button at bounding box center [674, 56] width 22 height 22
click at [674, 77] on button at bounding box center [674, 81] width 22 height 22
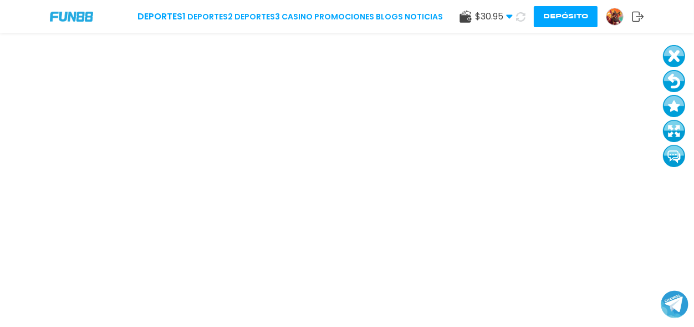
click at [674, 77] on button at bounding box center [674, 81] width 22 height 22
click at [680, 54] on button at bounding box center [674, 56] width 22 height 22
click at [679, 54] on button at bounding box center [674, 56] width 22 height 22
click at [677, 85] on button at bounding box center [674, 81] width 22 height 22
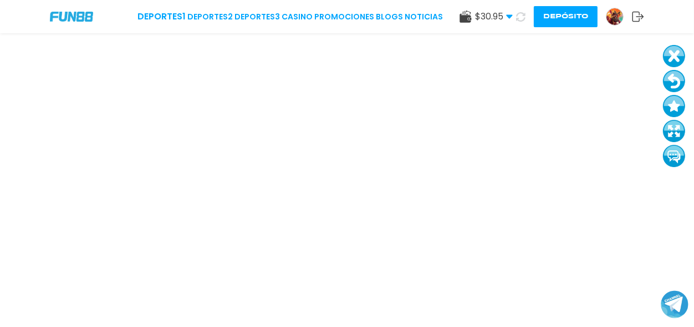
click at [677, 85] on button at bounding box center [674, 81] width 22 height 22
click at [673, 87] on button at bounding box center [674, 81] width 22 height 22
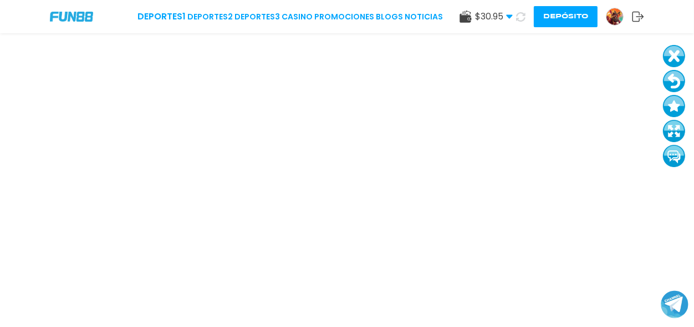
click at [673, 87] on button at bounding box center [674, 81] width 22 height 22
click at [663, 317] on button "Join telegram channel" at bounding box center [675, 304] width 29 height 31
click at [674, 75] on button at bounding box center [674, 81] width 22 height 22
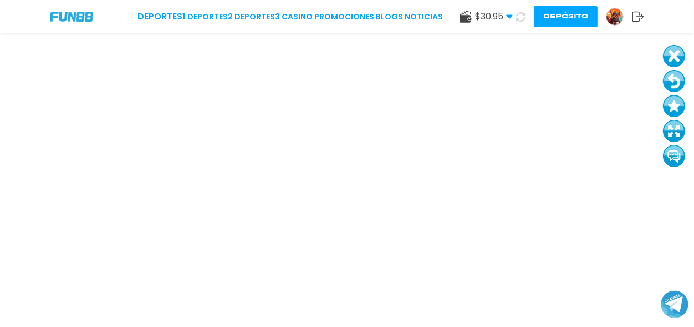
click at [666, 74] on button at bounding box center [674, 81] width 22 height 22
click at [673, 77] on button at bounding box center [674, 81] width 22 height 22
click at [524, 16] on icon at bounding box center [520, 16] width 13 height 13
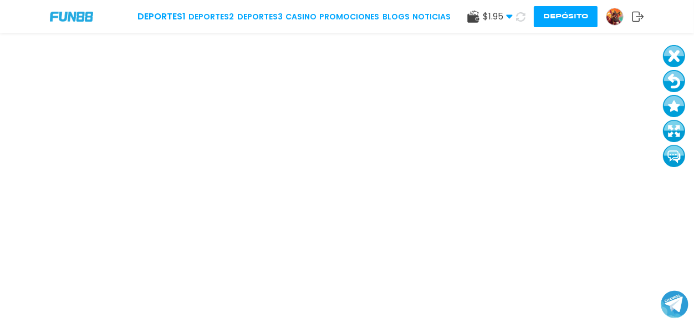
click at [674, 78] on button at bounding box center [674, 81] width 22 height 22
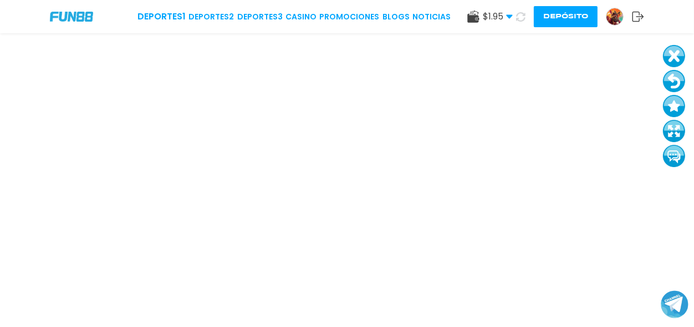
click at [674, 78] on button at bounding box center [674, 81] width 22 height 22
click at [675, 83] on button at bounding box center [674, 81] width 22 height 22
click at [675, 134] on button at bounding box center [674, 131] width 22 height 22
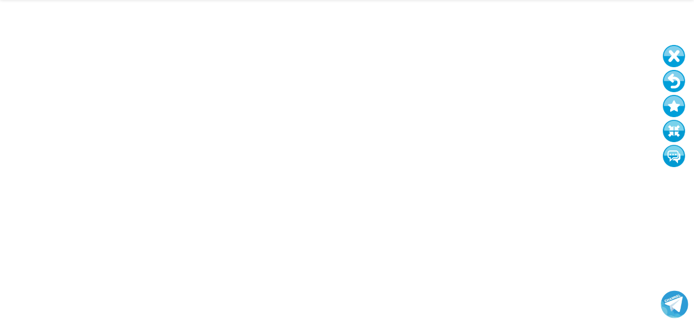
click at [675, 134] on button at bounding box center [674, 131] width 22 height 22
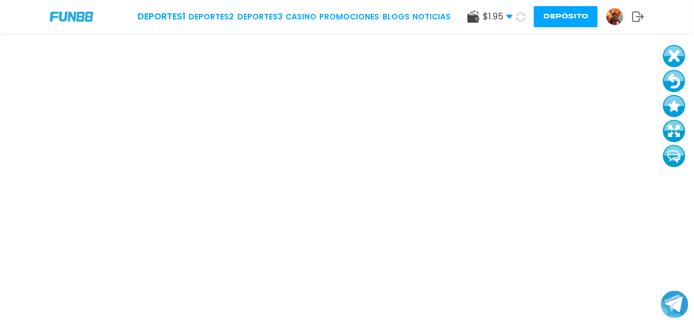
click at [675, 134] on button at bounding box center [674, 131] width 22 height 22
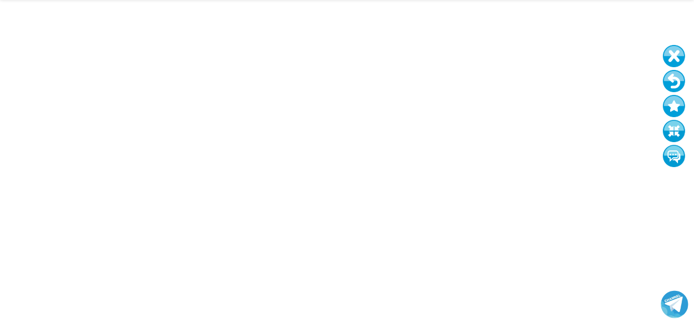
click at [675, 134] on button at bounding box center [674, 131] width 22 height 22
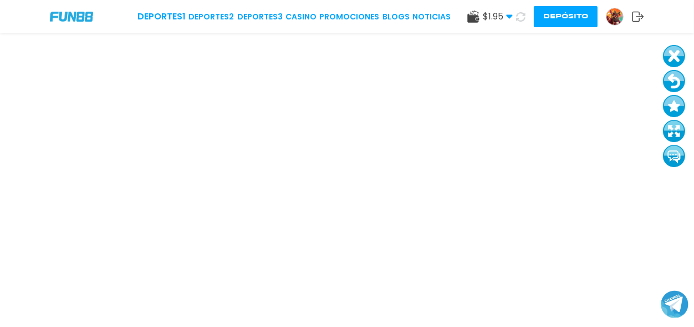
click at [669, 82] on button at bounding box center [674, 81] width 22 height 22
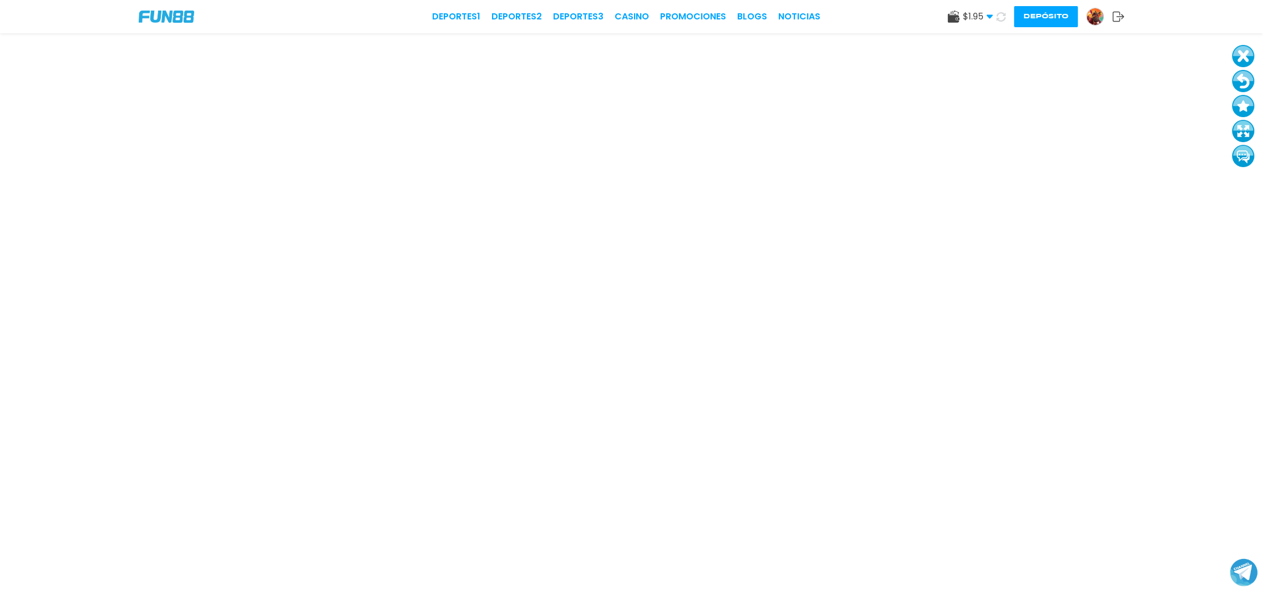
click at [748, 49] on button at bounding box center [1243, 56] width 22 height 22
click at [748, 83] on button at bounding box center [1243, 81] width 22 height 22
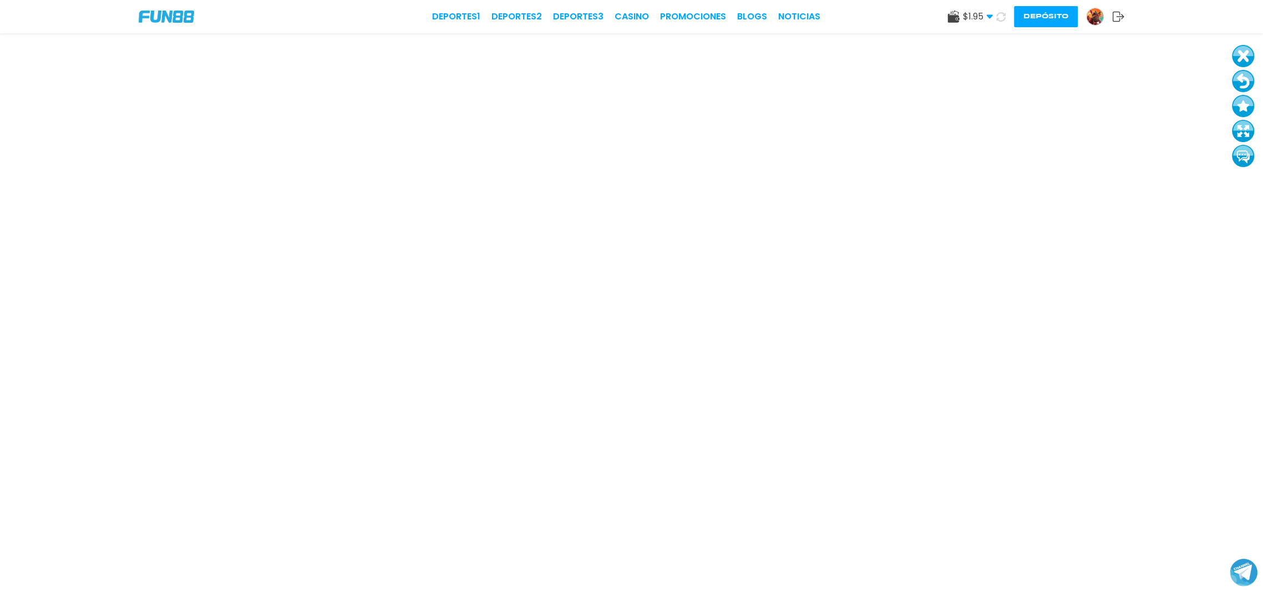
click at [748, 83] on button at bounding box center [1243, 81] width 22 height 22
click at [748, 82] on button at bounding box center [1243, 81] width 22 height 22
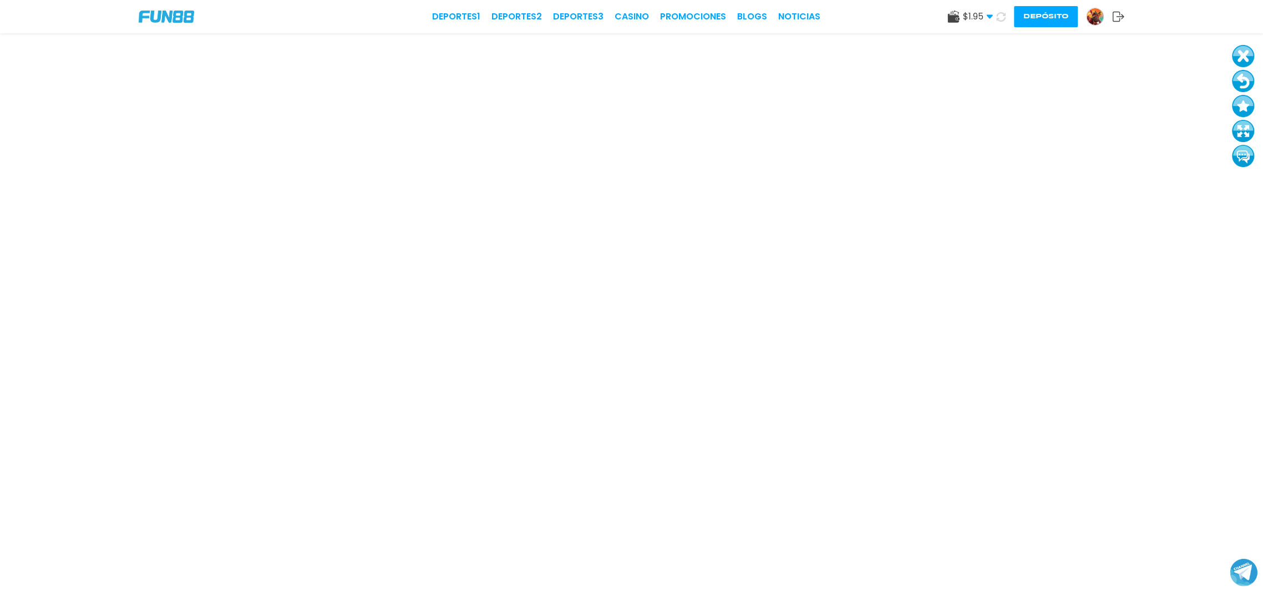
click at [748, 80] on button at bounding box center [1243, 81] width 22 height 22
click at [639, 15] on link "CASINO" at bounding box center [632, 16] width 34 height 13
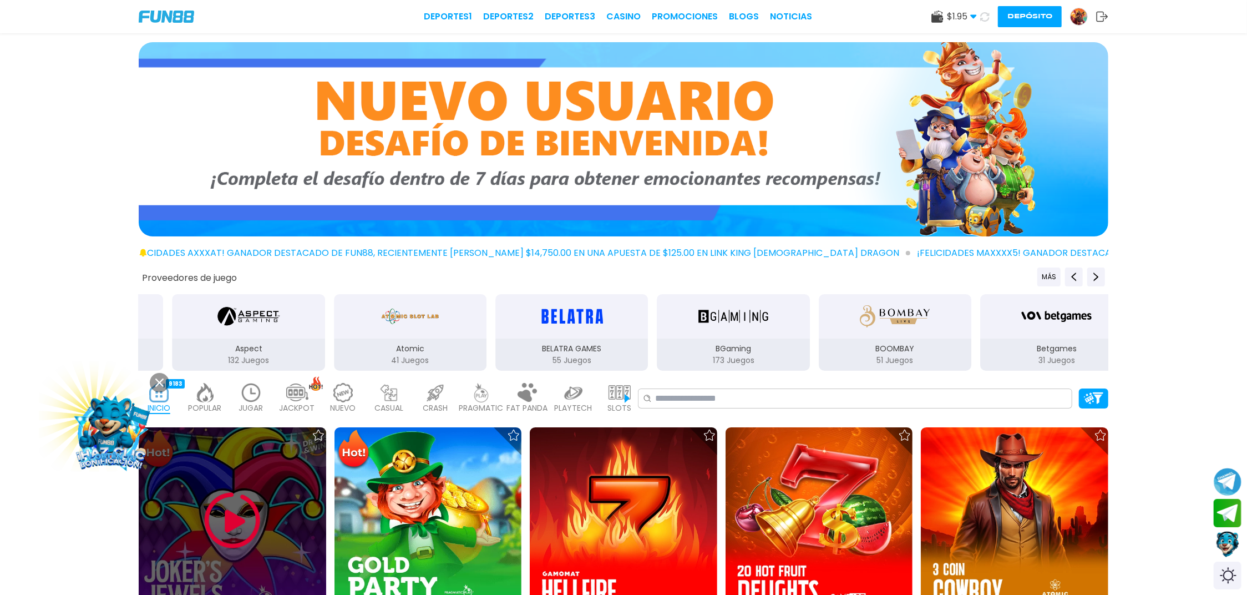
click at [200, 356] on div at bounding box center [232, 520] width 187 height 187
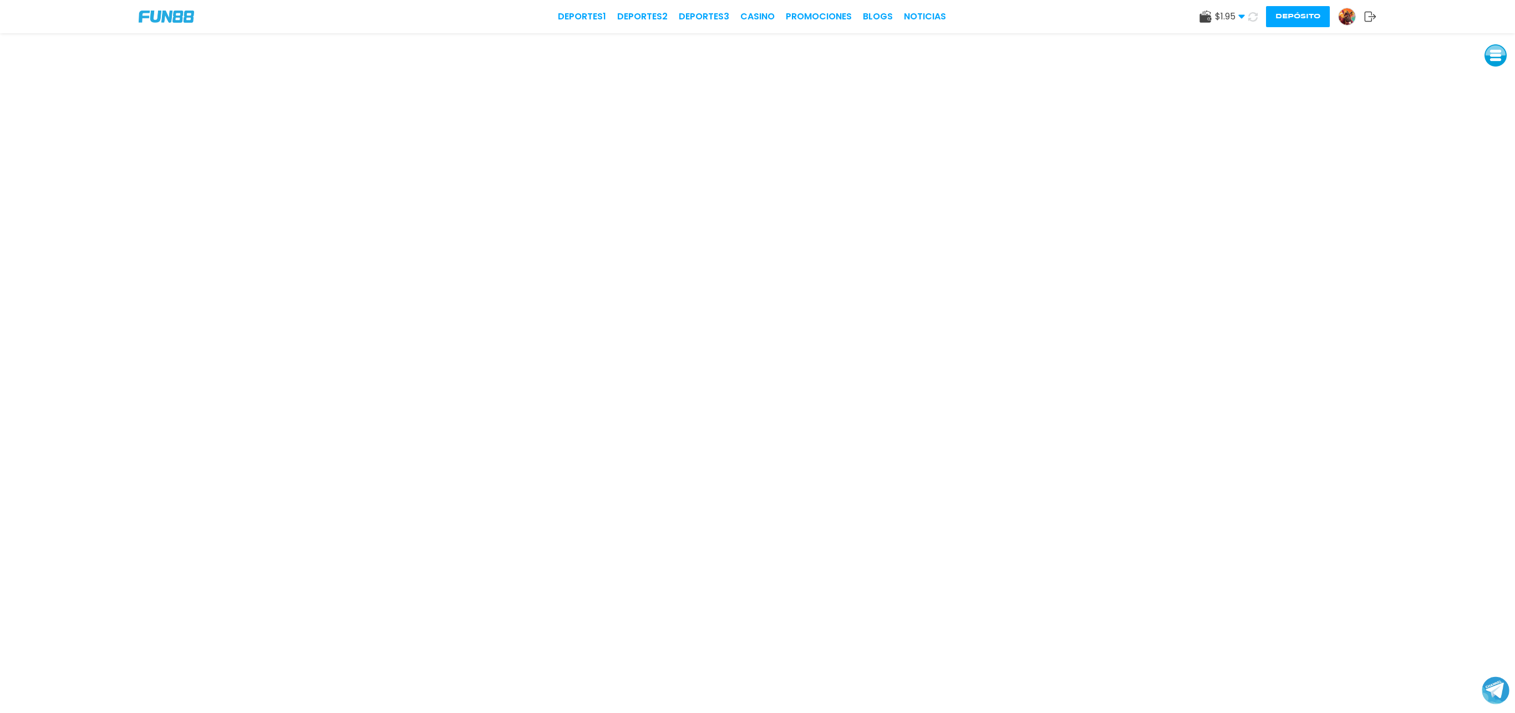
click at [748, 58] on button at bounding box center [1496, 55] width 22 height 22
click at [748, 78] on button at bounding box center [1496, 80] width 22 height 22
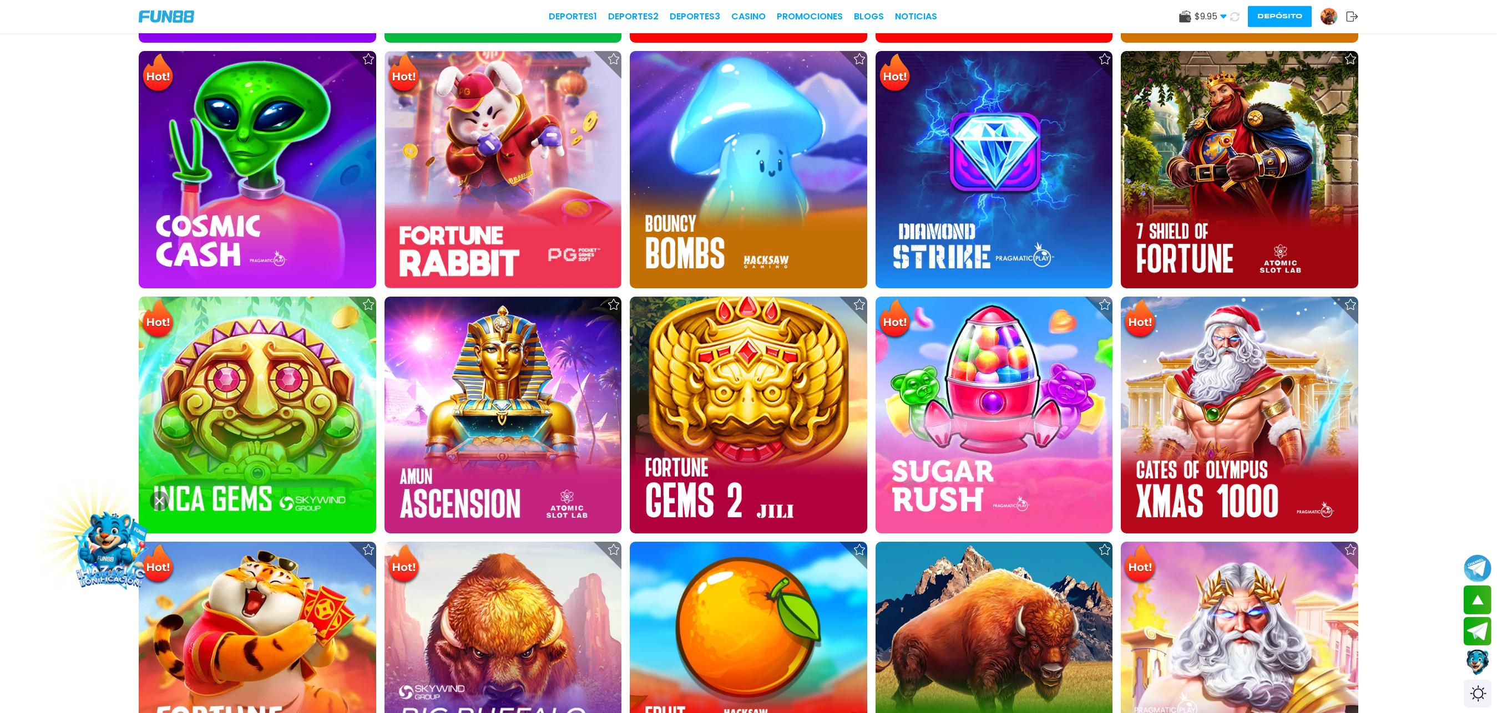
scroll to position [636, 0]
